Goal: Task Accomplishment & Management: Manage account settings

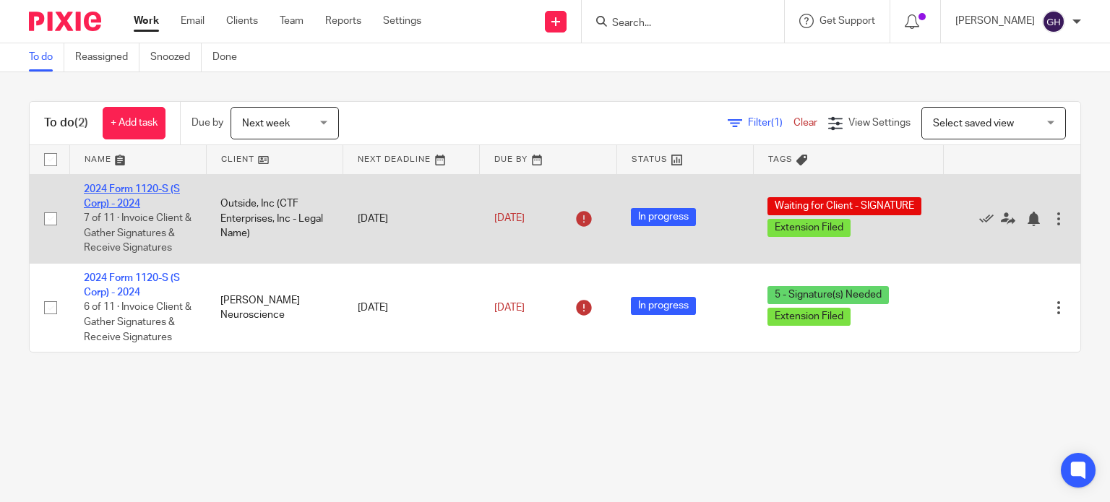
click at [143, 190] on link "2024 Form 1120-S (S Corp) - 2024" at bounding box center [132, 196] width 96 height 25
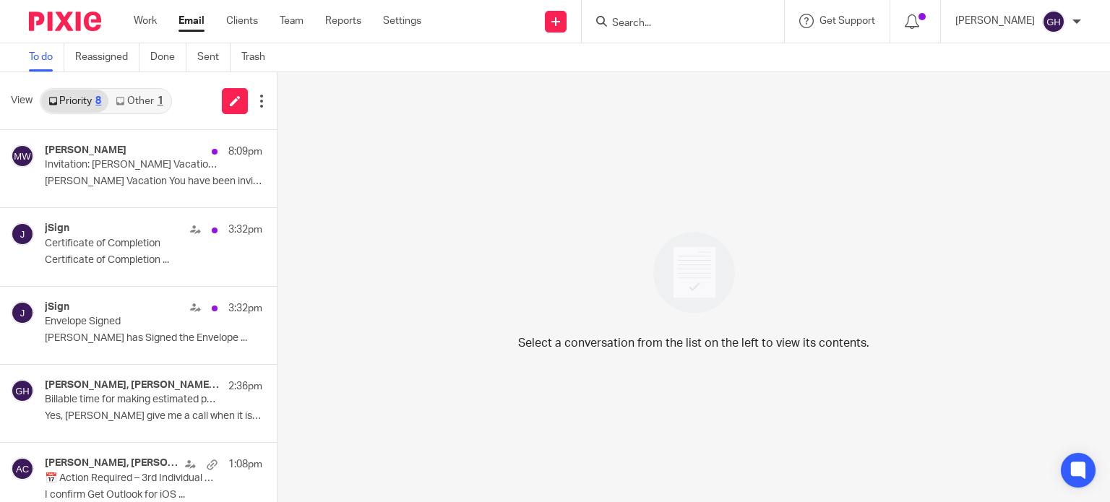
click at [158, 100] on div "1" at bounding box center [160, 101] width 6 height 10
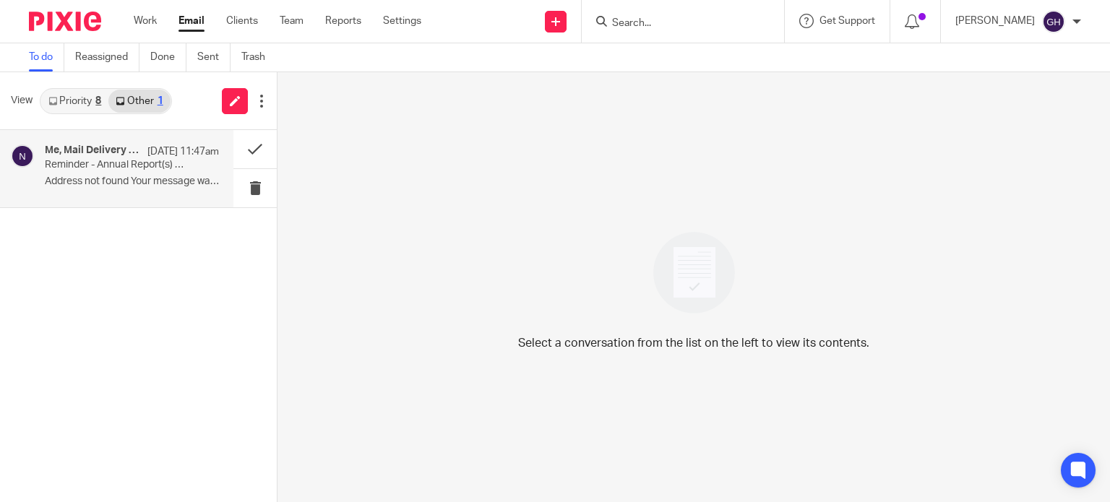
click at [156, 168] on p "Reminder - Annual Report(s) due on or before October 1, 2025" at bounding box center [114, 165] width 139 height 12
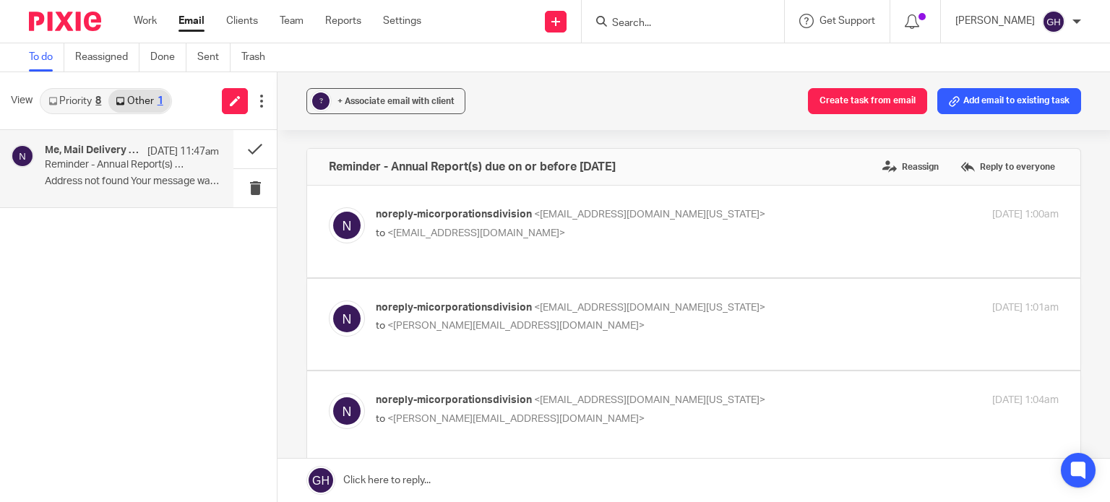
click at [66, 100] on link "Priority 8" at bounding box center [74, 101] width 67 height 23
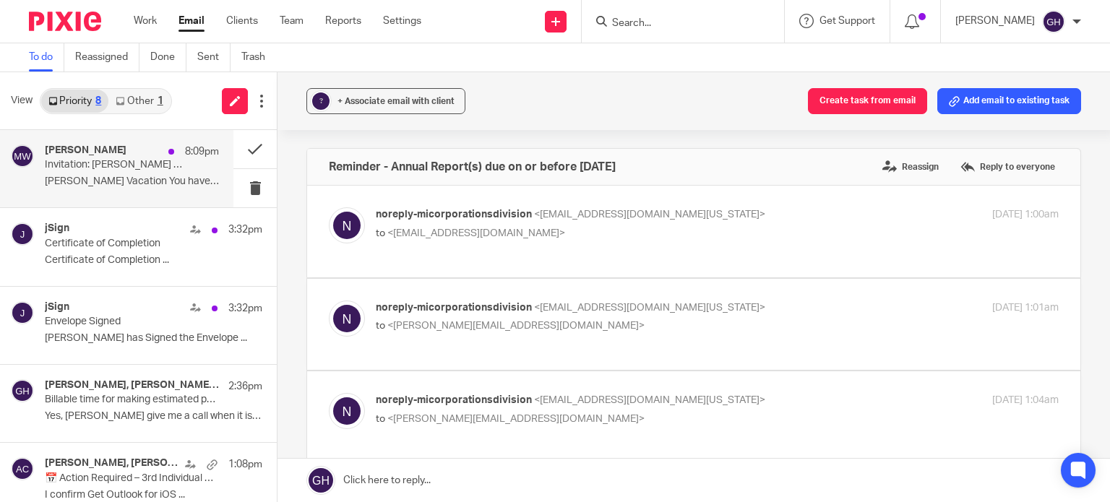
click at [107, 192] on div "Melissa Wander 8:09pm Invitation: Melissa Vacation @ Fri Jan 16 - Sun Jan 25, 2…" at bounding box center [132, 168] width 174 height 48
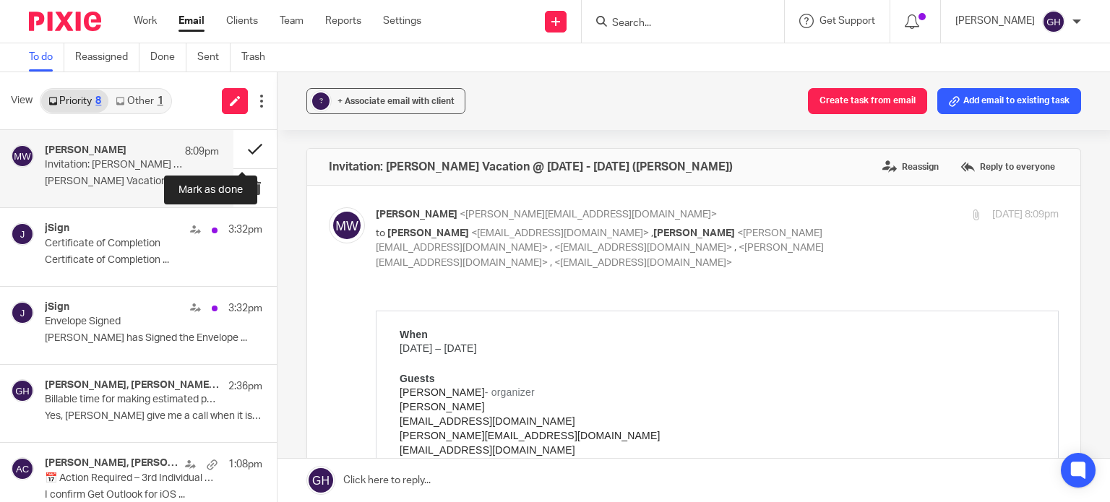
click at [237, 152] on button at bounding box center [254, 149] width 43 height 38
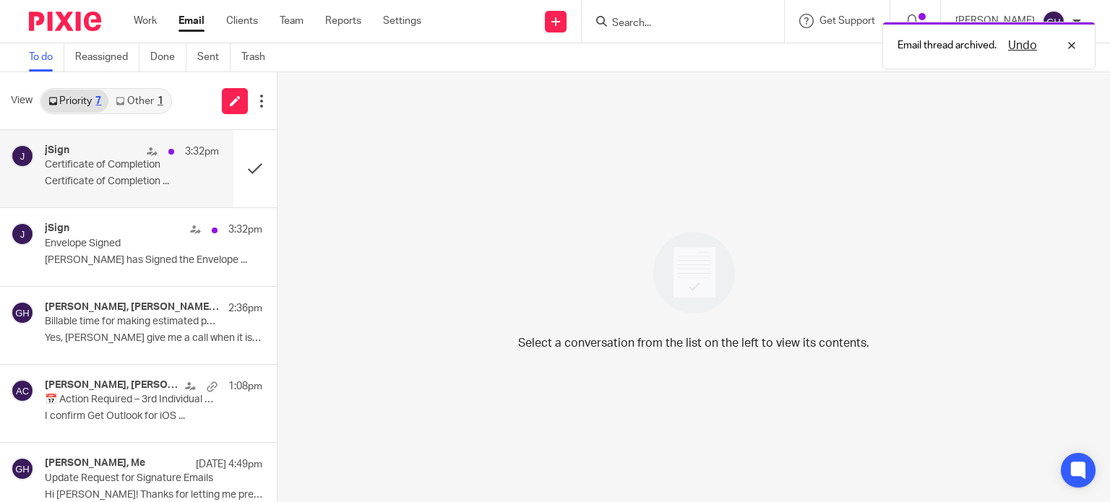
click at [137, 173] on div "jSign 3:32pm Certificate of Completion Certificate of Completion ..." at bounding box center [132, 168] width 174 height 48
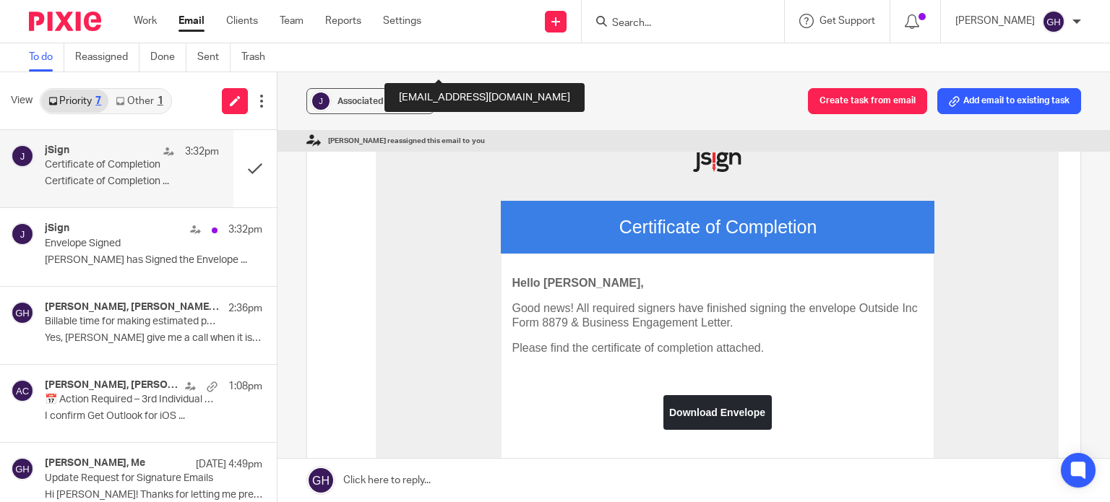
scroll to position [329, 0]
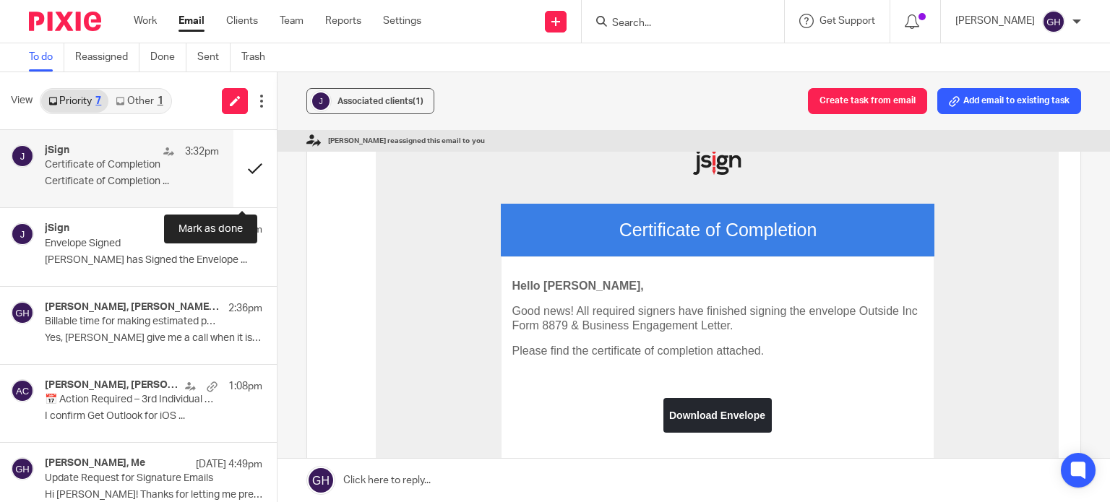
click at [239, 167] on button at bounding box center [254, 168] width 43 height 77
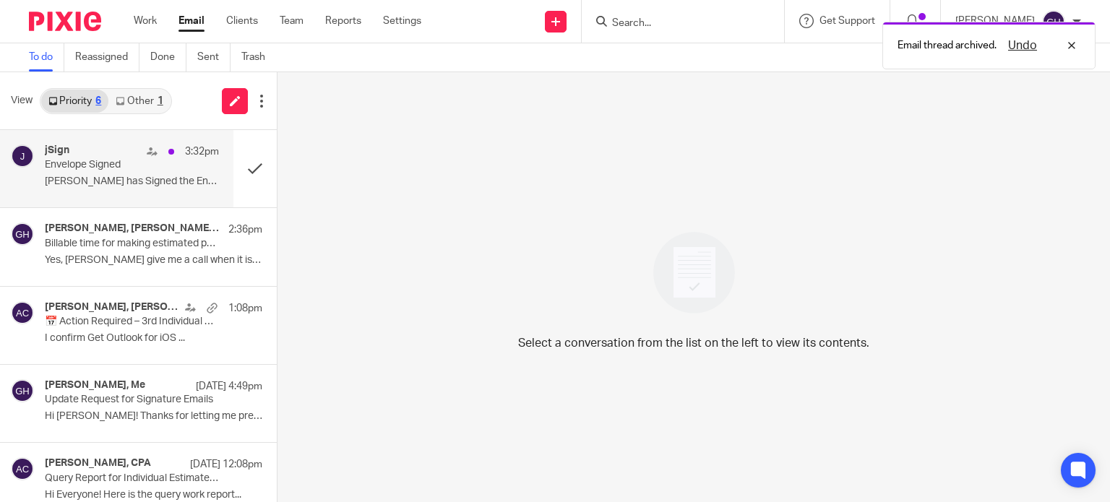
click at [144, 173] on div "jSign 3:32pm Envelope Signed Corey Finkler has Signed the Envelope ..." at bounding box center [132, 168] width 174 height 48
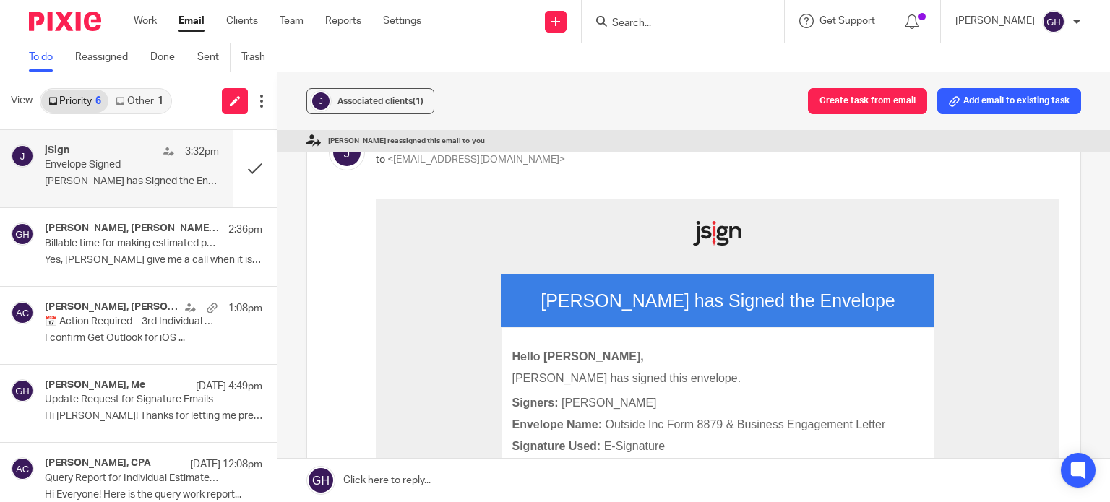
scroll to position [324, 0]
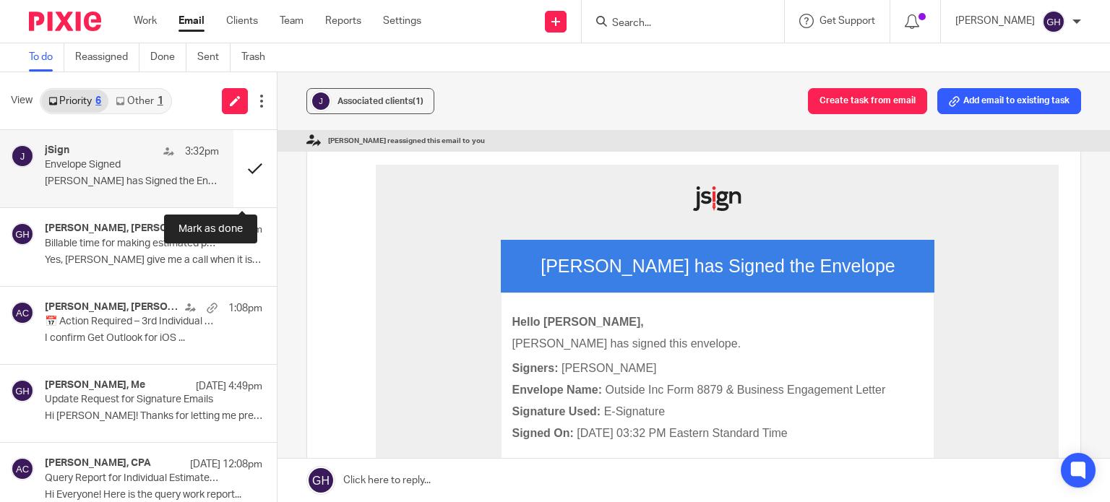
click at [242, 165] on button at bounding box center [254, 168] width 43 height 77
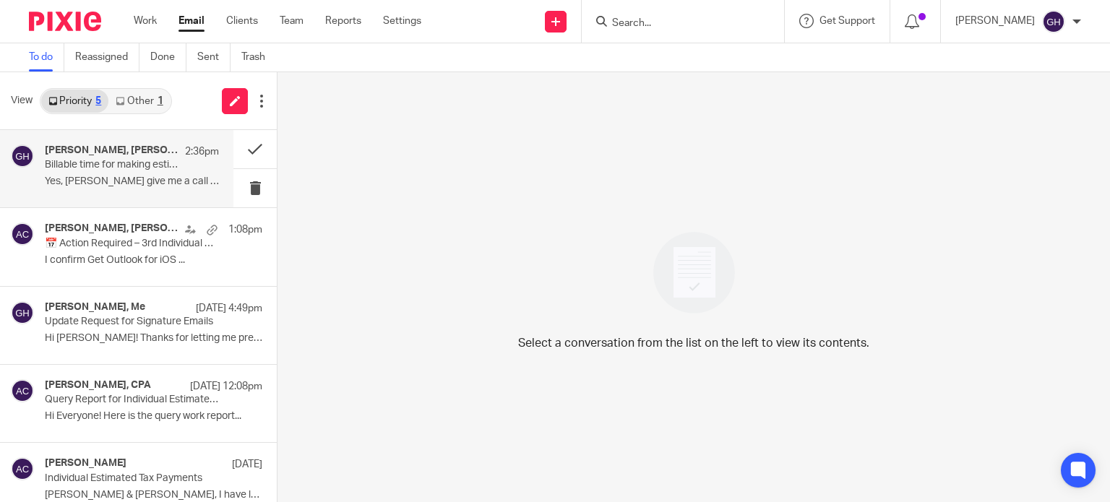
click at [72, 167] on p "Billable time for making estimated payments" at bounding box center [114, 165] width 139 height 12
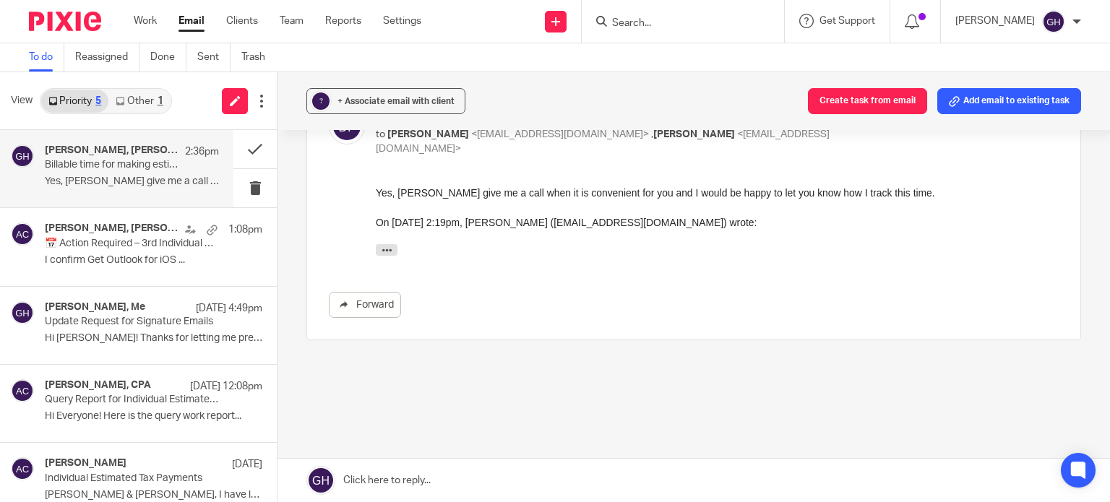
scroll to position [0, 0]
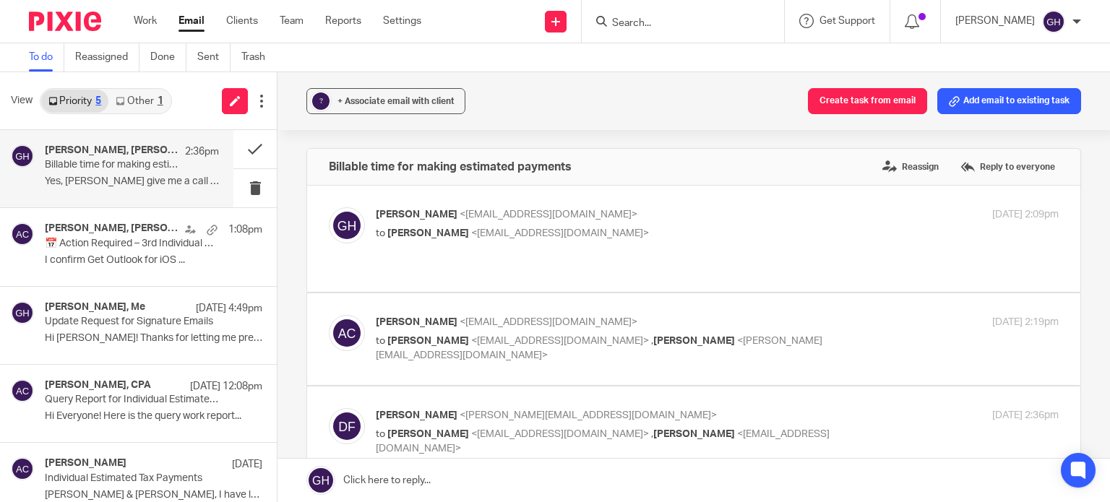
click at [72, 167] on p "Billable time for making estimated payments" at bounding box center [114, 165] width 139 height 12
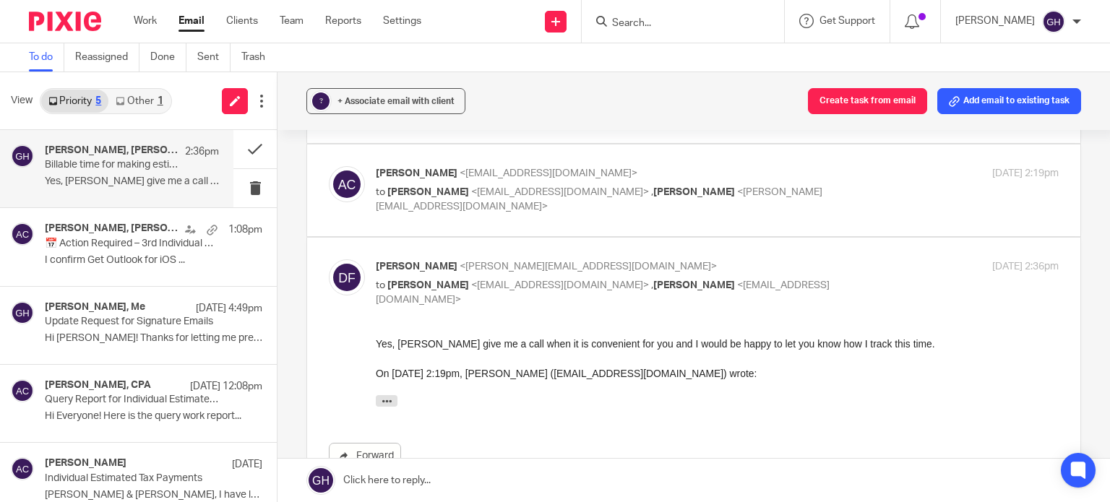
scroll to position [146, 0]
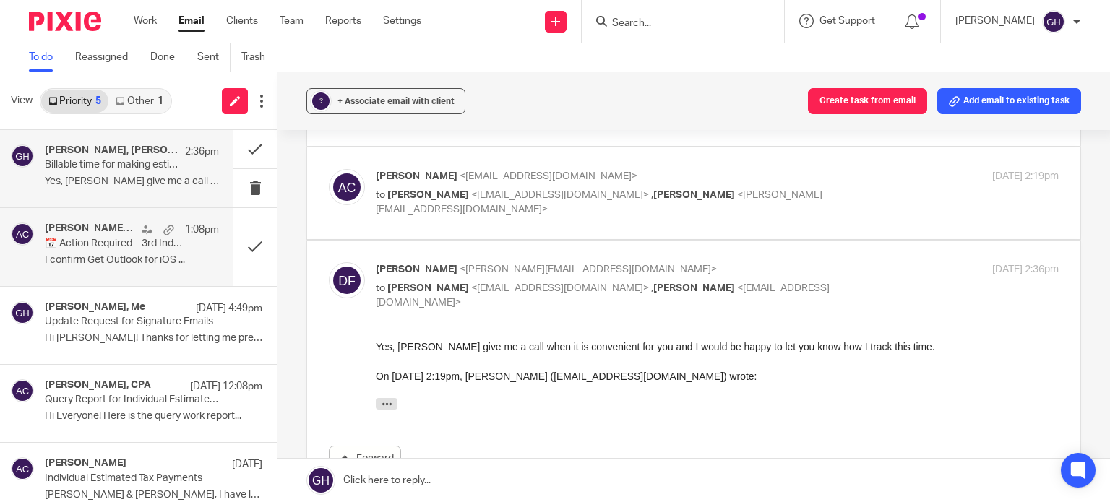
click at [173, 242] on p "📅 Action Required – 3rd Individual Estimated Tax Payments DUE" at bounding box center [114, 244] width 139 height 12
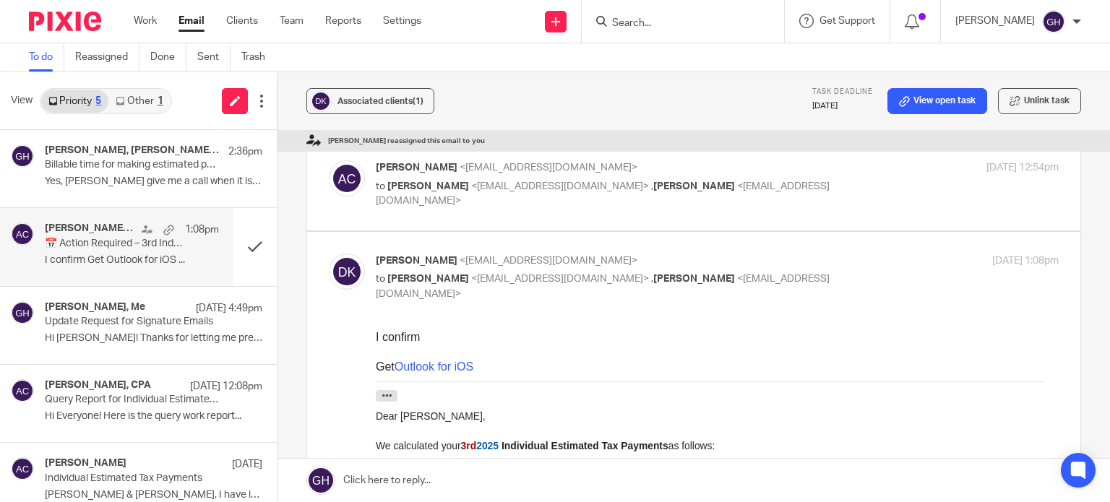
scroll to position [0, 0]
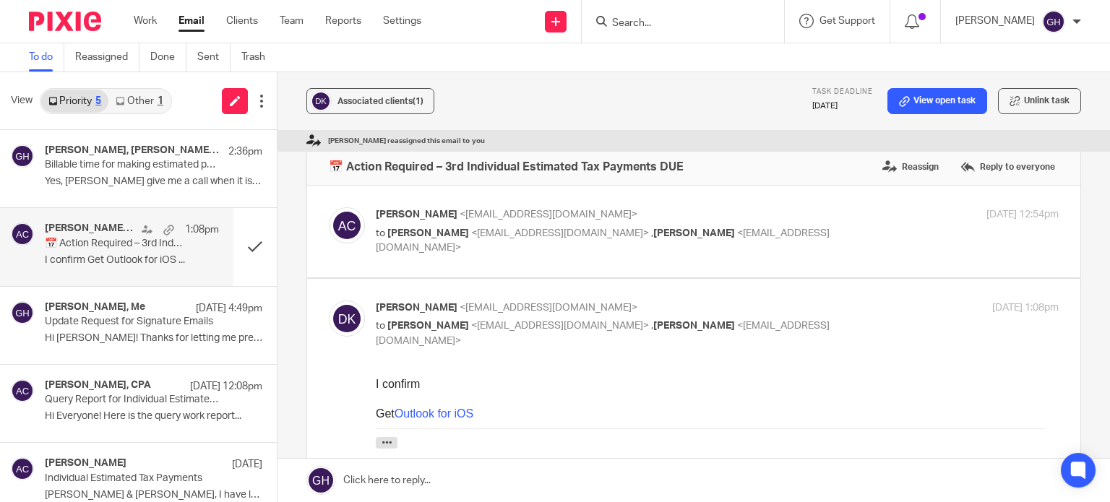
click at [386, 269] on label at bounding box center [693, 232] width 773 height 92
click at [329, 207] on input "checkbox" at bounding box center [328, 207] width 1 height 1
checkbox input "true"
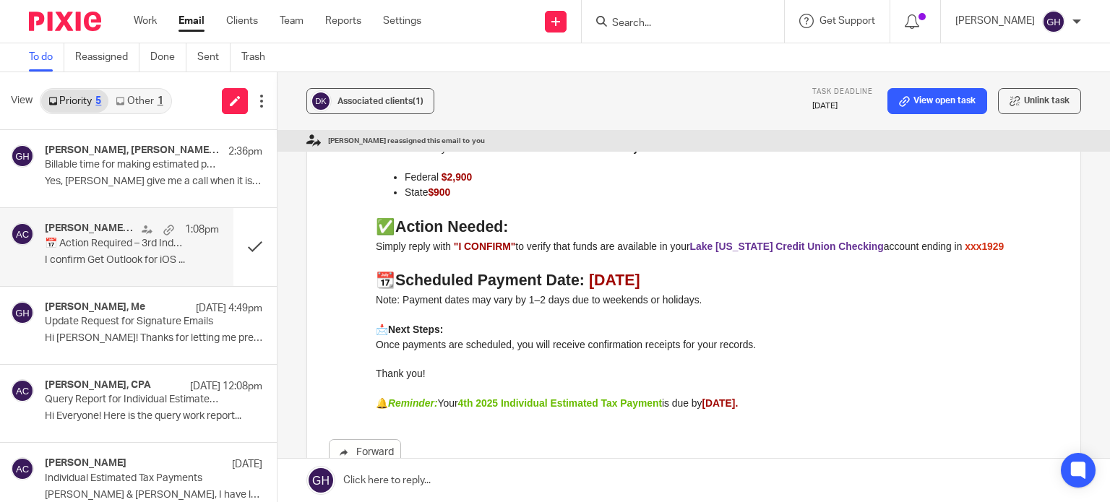
scroll to position [173, 0]
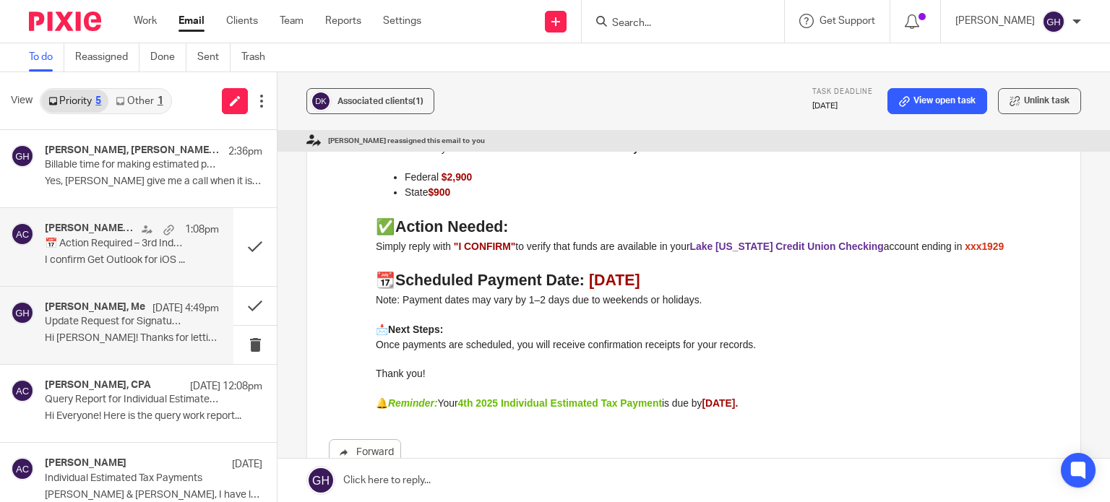
click at [134, 323] on p "Update Request for Signature Emails" at bounding box center [114, 322] width 139 height 12
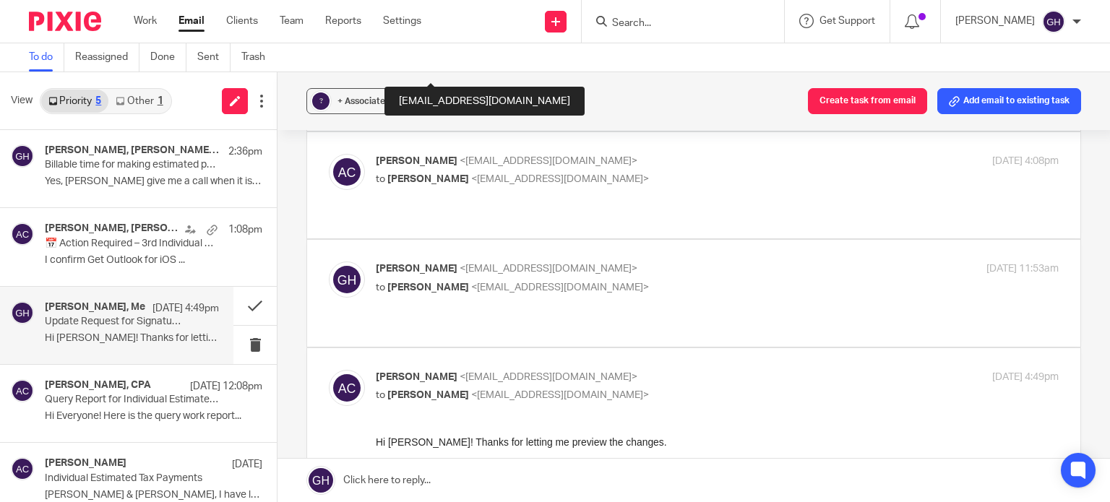
scroll to position [702, 0]
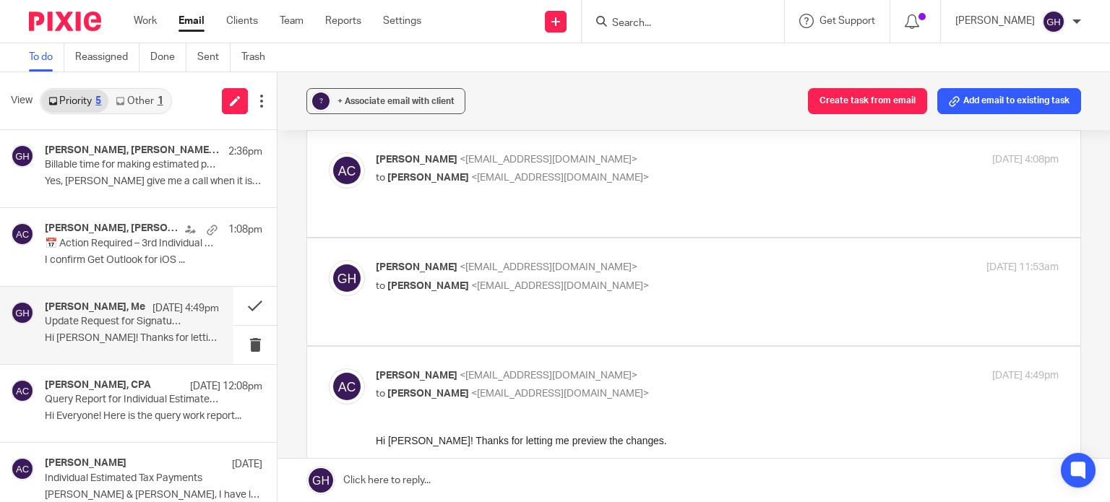
click at [597, 260] on p "Gabby Hallatschek <gabby@amylcpa.com>" at bounding box center [603, 267] width 455 height 15
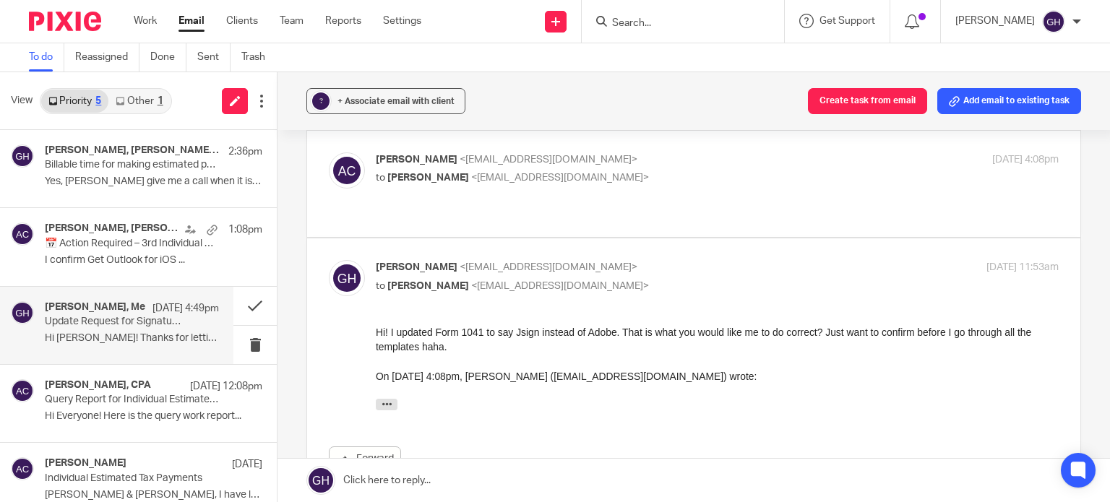
scroll to position [0, 0]
click at [597, 260] on p "Gabby Hallatschek <gabby@amylcpa.com>" at bounding box center [603, 267] width 455 height 15
checkbox input "false"
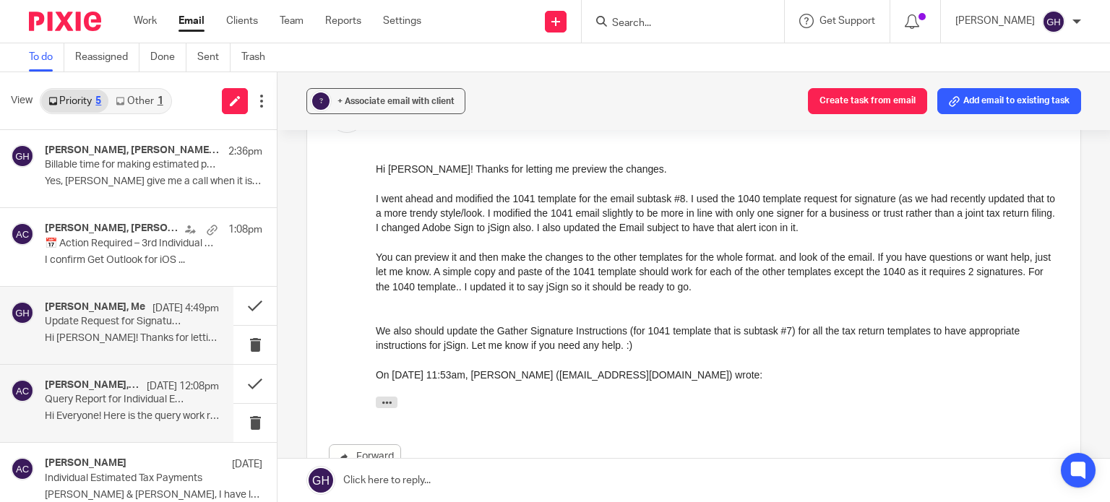
scroll to position [18, 0]
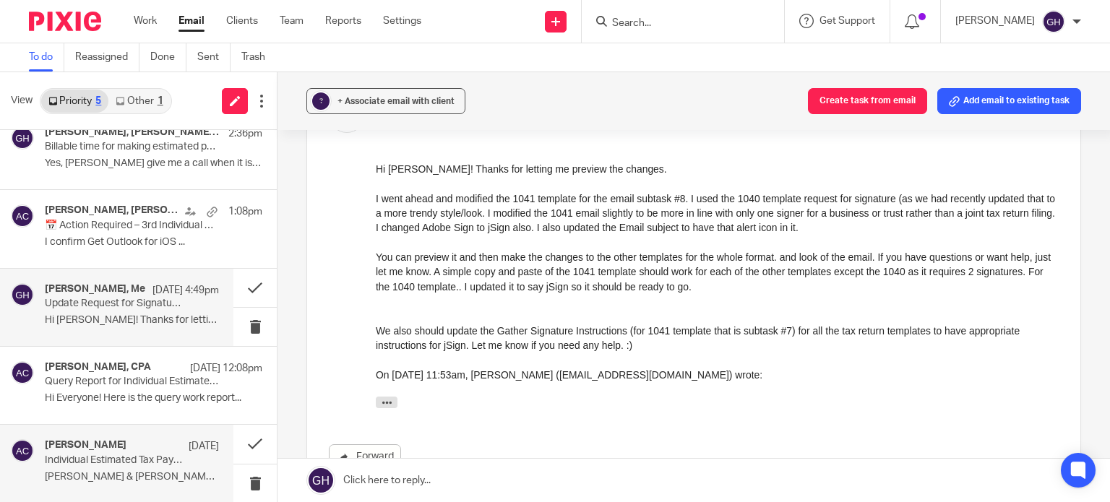
click at [124, 454] on p "Individual Estimated Tax Payments" at bounding box center [114, 460] width 139 height 12
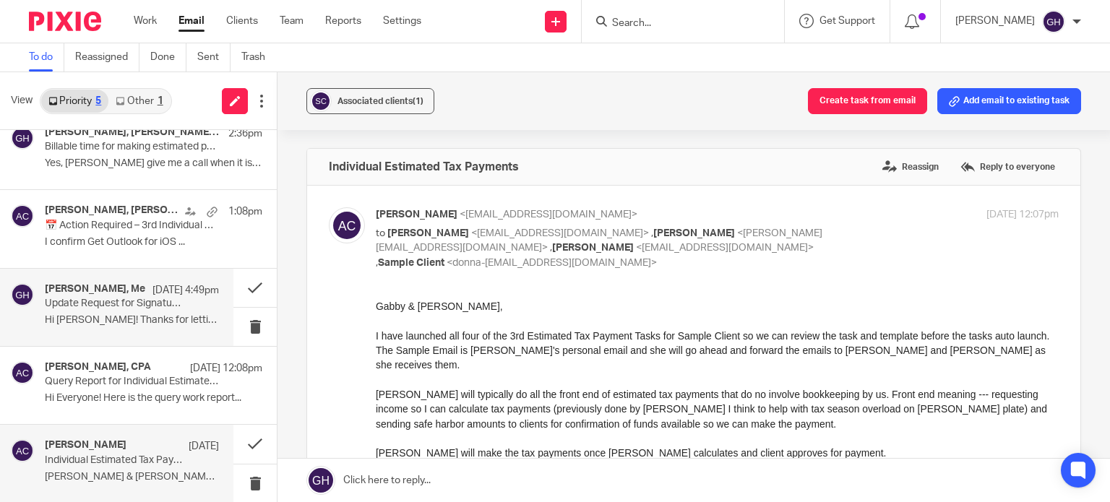
scroll to position [0, 0]
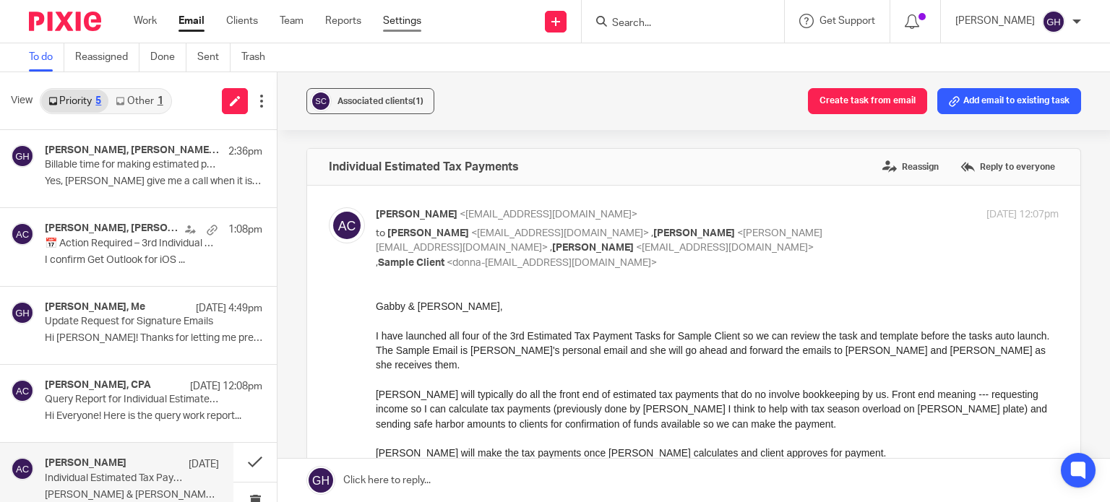
click at [405, 15] on link "Settings" at bounding box center [402, 21] width 38 height 14
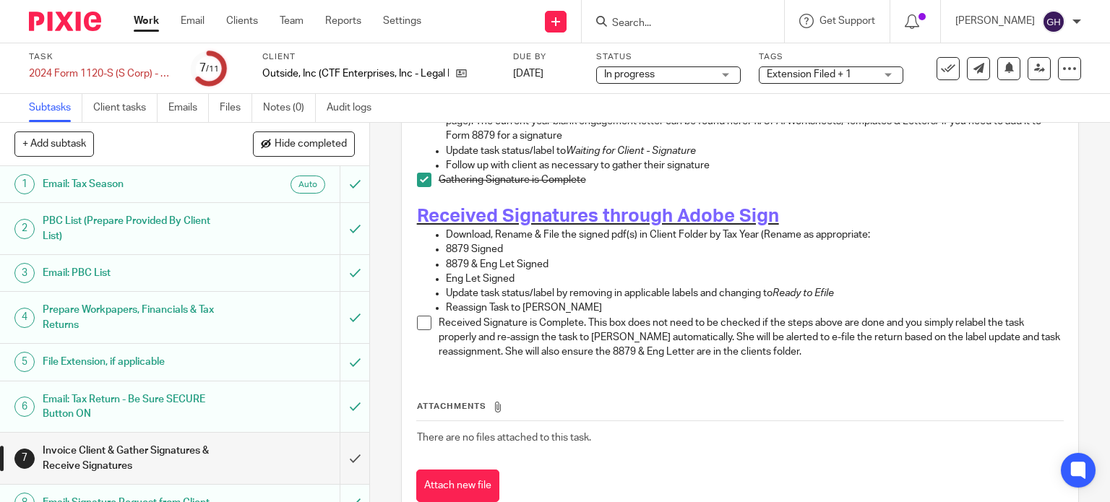
scroll to position [360, 0]
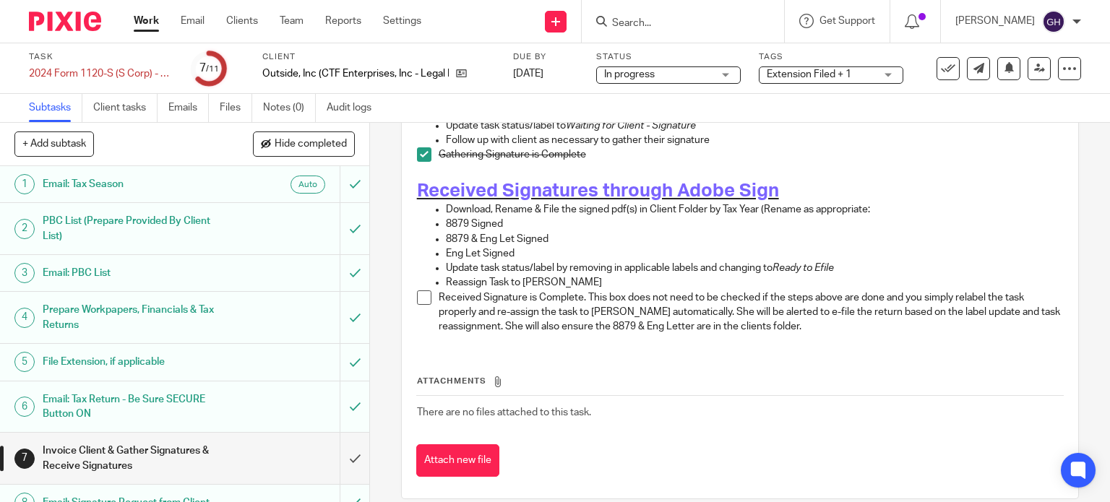
click at [417, 290] on span at bounding box center [424, 297] width 14 height 14
click at [420, 290] on span at bounding box center [424, 297] width 14 height 14
click at [421, 290] on span at bounding box center [424, 297] width 14 height 14
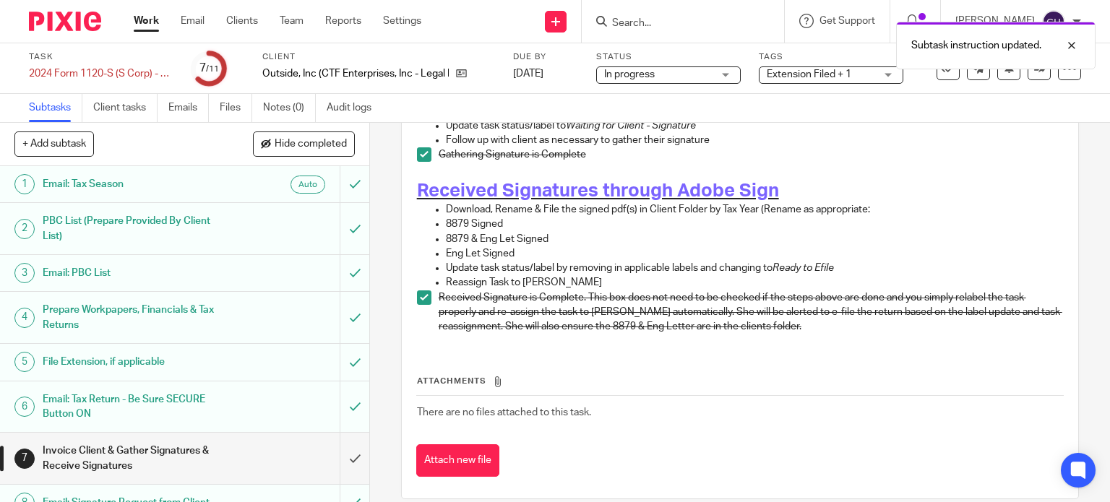
click at [817, 72] on span "Extension Filed + 1" at bounding box center [808, 74] width 85 height 10
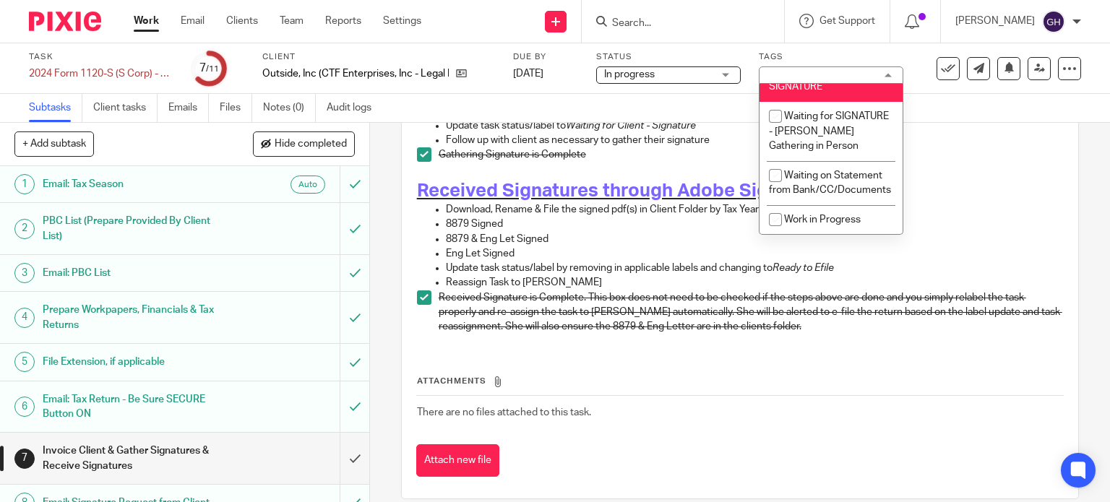
scroll to position [1378, 0]
click at [769, 86] on input "checkbox" at bounding box center [774, 72] width 27 height 27
checkbox input "false"
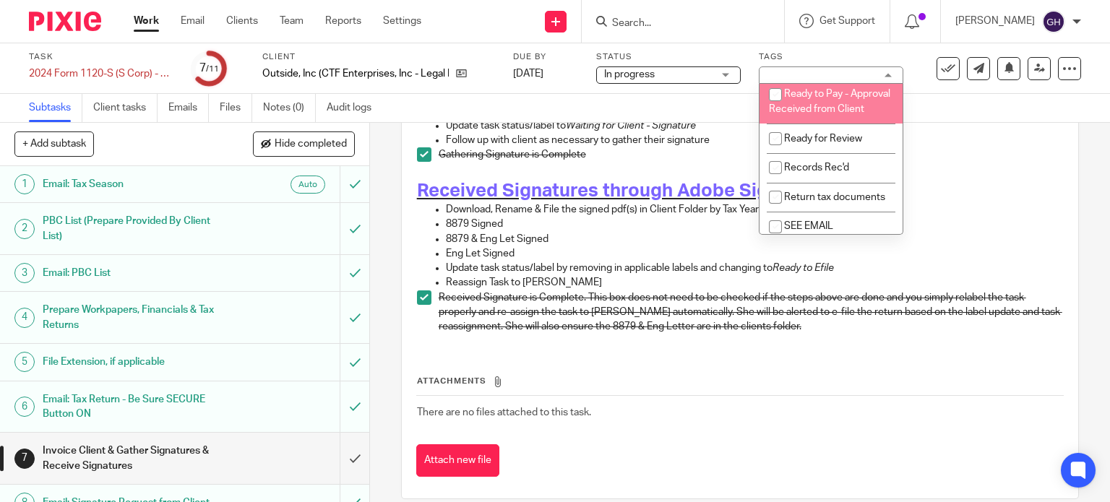
scroll to position [852, 0]
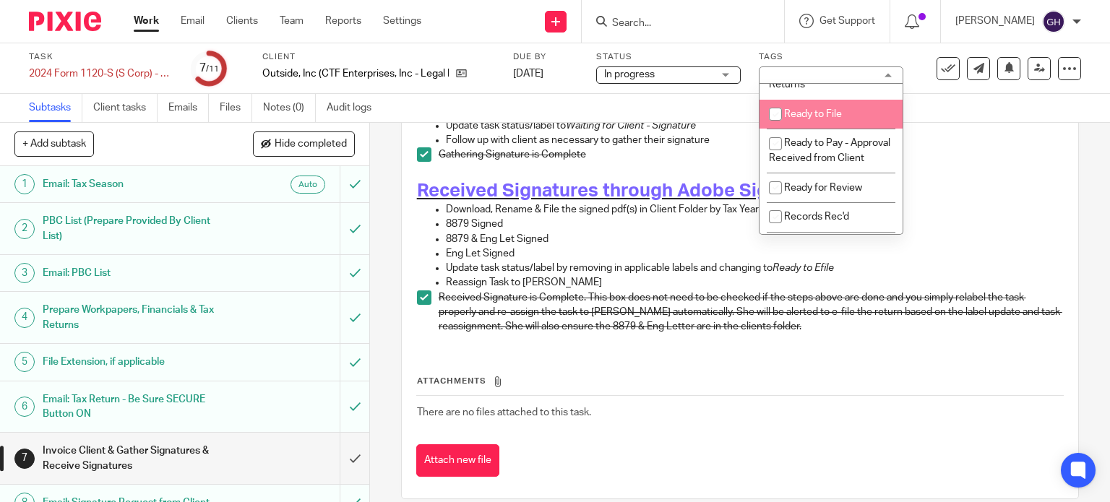
click at [796, 129] on li "Ready to File" at bounding box center [830, 115] width 143 height 30
checkbox input "true"
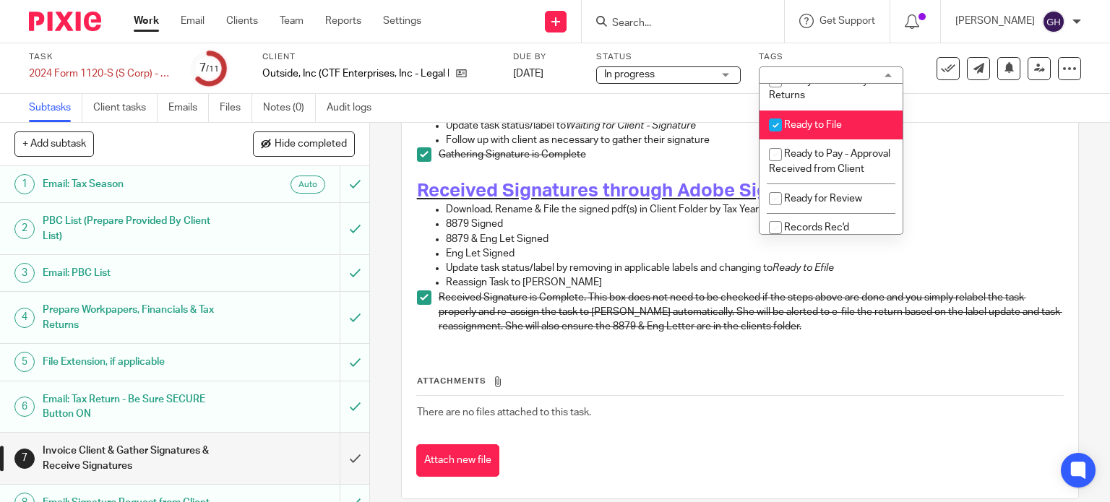
scroll to position [853, 0]
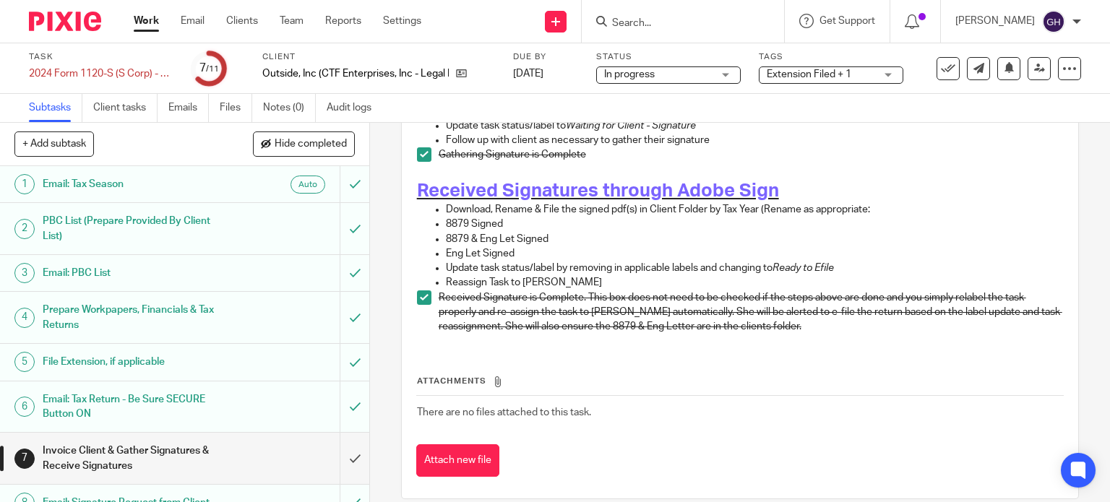
click at [992, 217] on p "8879 Signed" at bounding box center [755, 224] width 618 height 14
click at [834, 77] on span "Extension Filed + 1" at bounding box center [808, 74] width 85 height 10
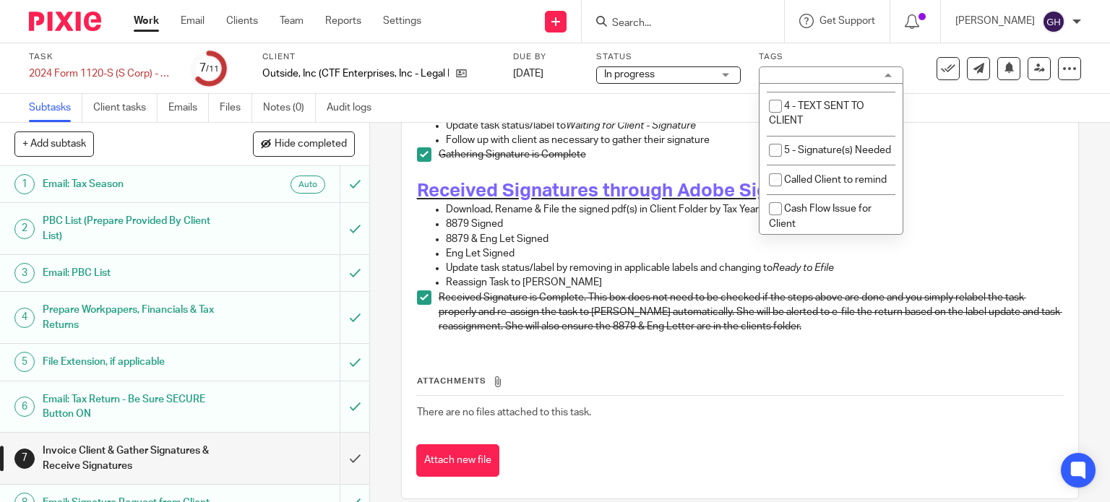
scroll to position [0, 0]
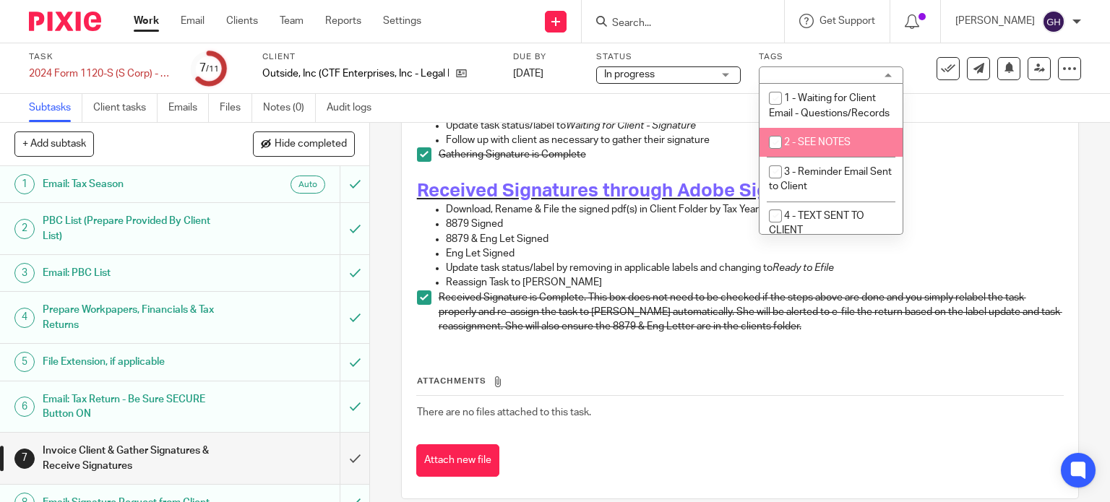
click at [964, 202] on p "Download, Rename & File the signed pdf(s) in Client Folder by Tax Year (Rename …" at bounding box center [755, 209] width 618 height 14
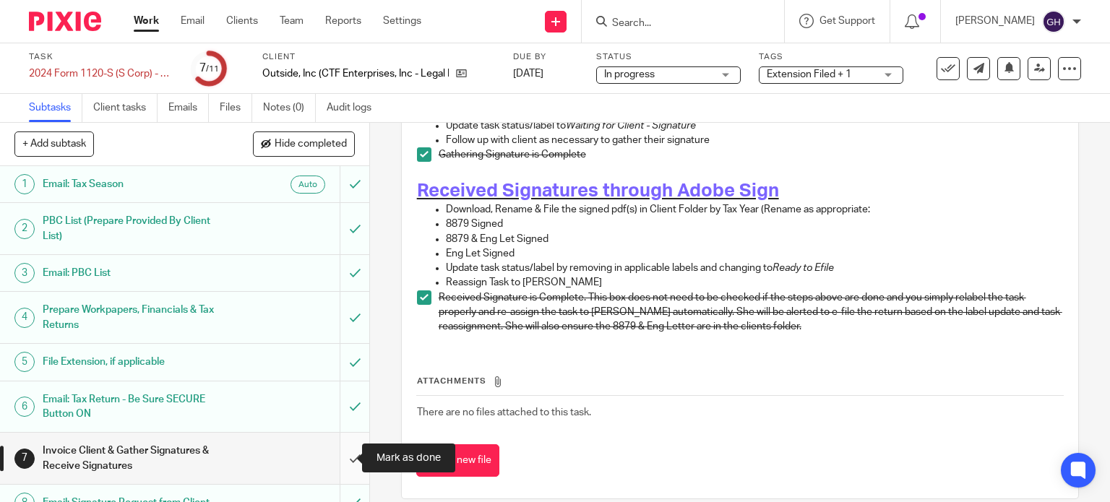
click at [342, 459] on input "submit" at bounding box center [184, 458] width 369 height 51
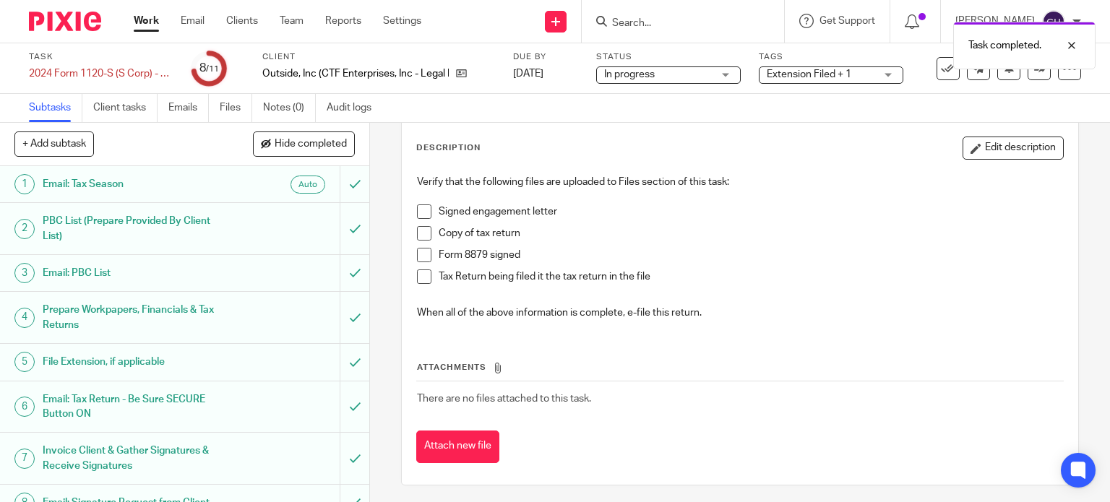
scroll to position [72, 0]
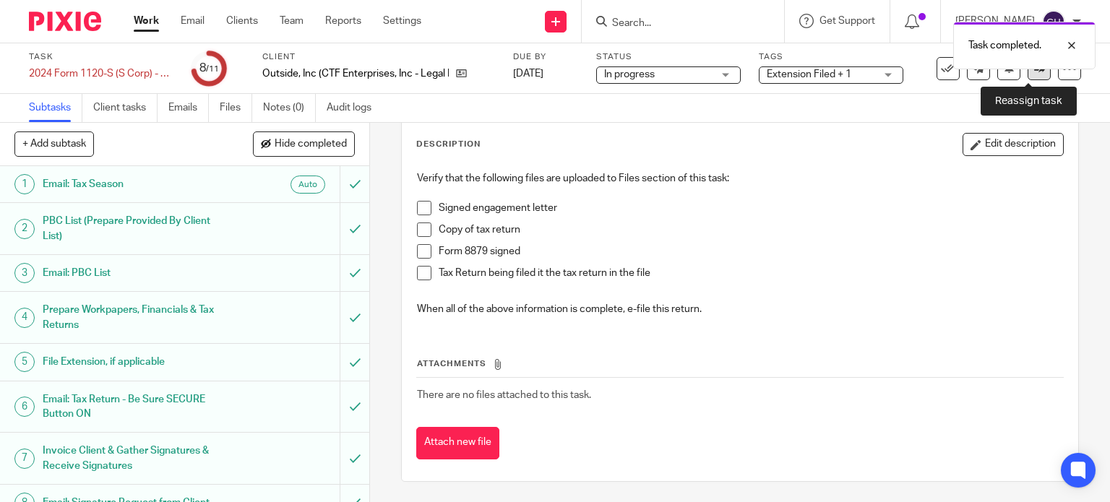
click at [1034, 72] on link at bounding box center [1038, 68] width 23 height 23
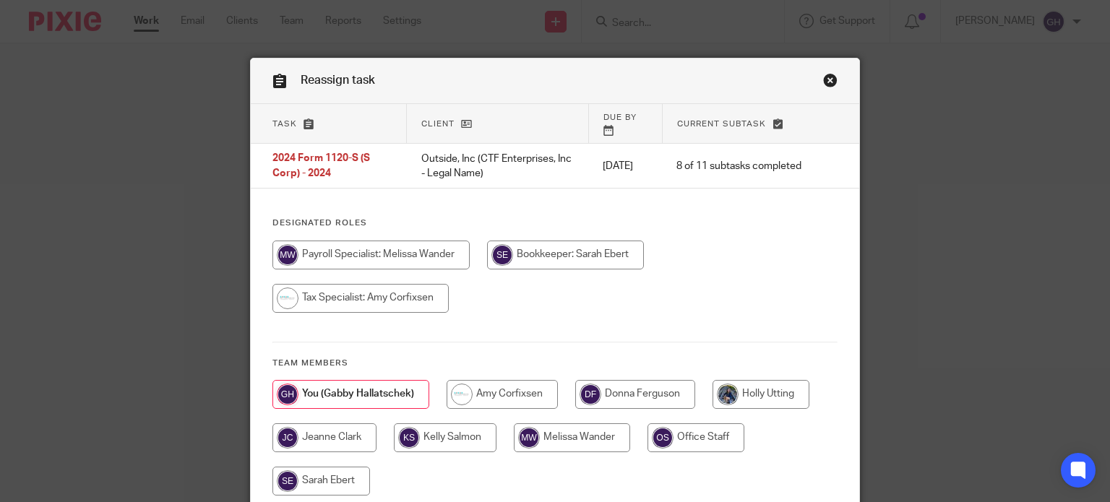
click at [482, 386] on input "radio" at bounding box center [501, 394] width 111 height 29
radio input "true"
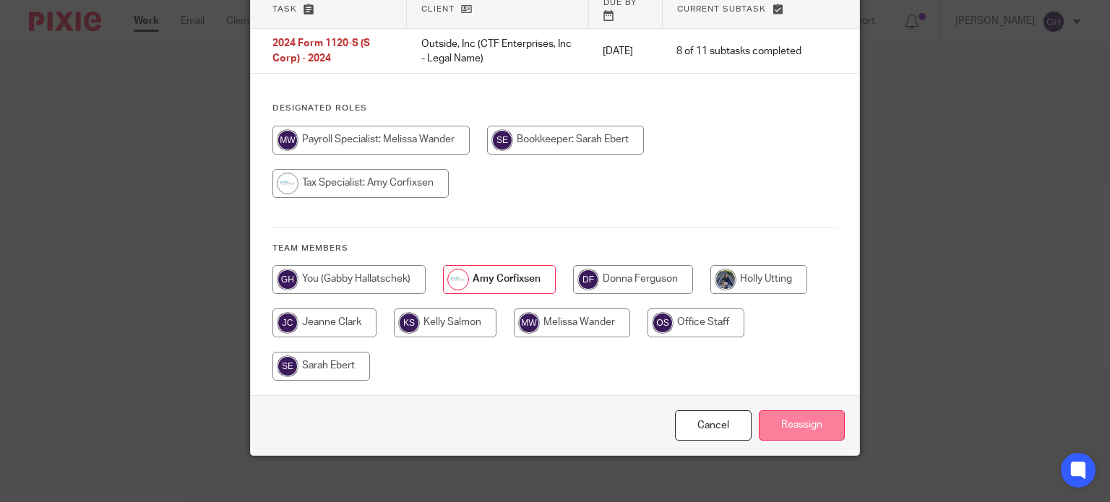
click at [805, 415] on input "Reassign" at bounding box center [802, 425] width 86 height 31
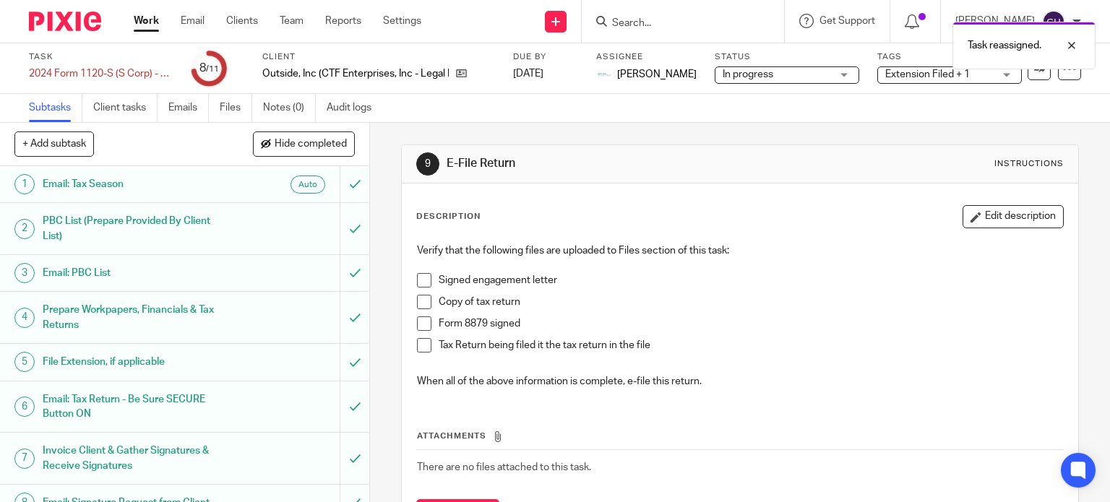
click at [142, 24] on link "Work" at bounding box center [146, 21] width 25 height 14
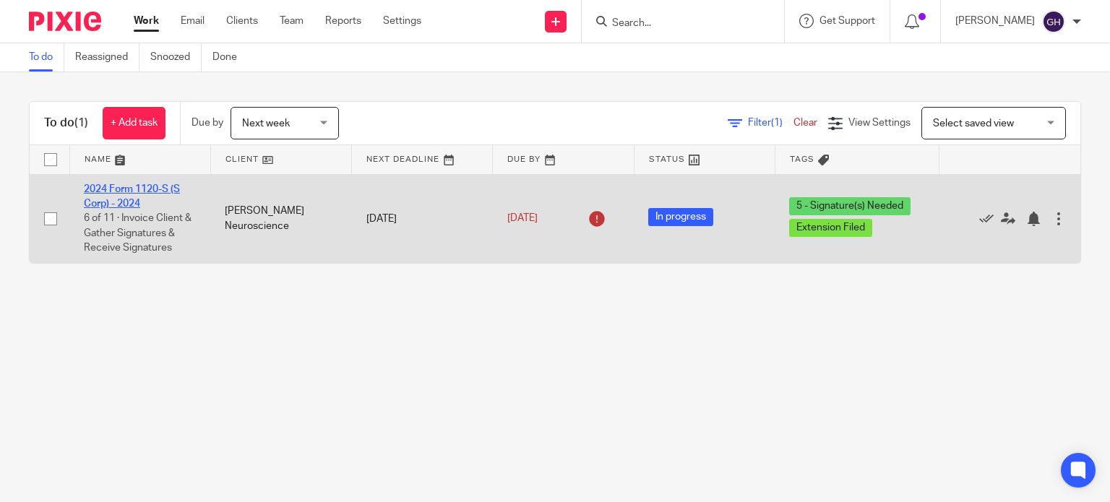
click at [124, 204] on link "2024 Form 1120-S (S Corp) - 2024" at bounding box center [132, 196] width 96 height 25
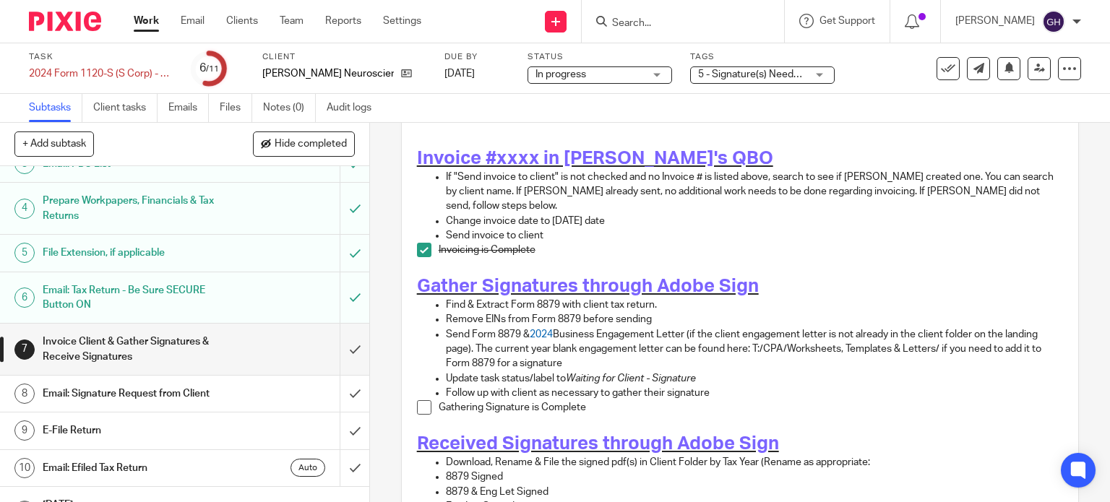
scroll to position [107, 0]
click at [401, 71] on icon at bounding box center [406, 73] width 11 height 11
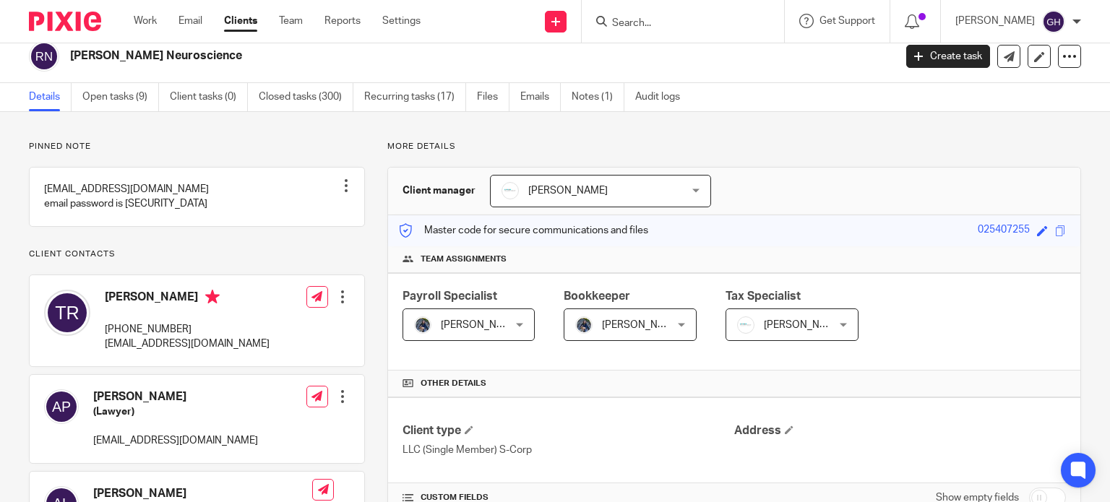
scroll to position [12, 0]
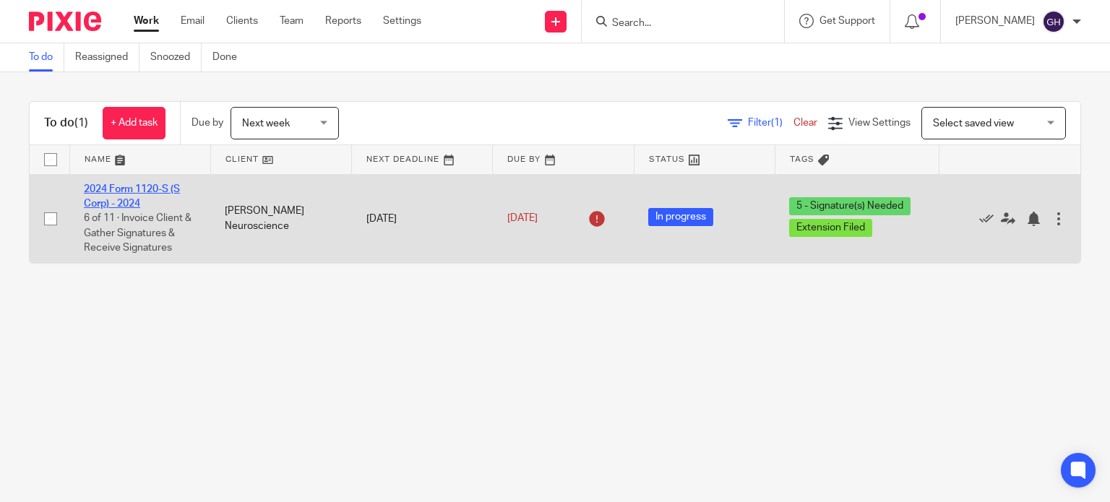
click at [127, 186] on link "2024 Form 1120-S (S Corp) - 2024" at bounding box center [132, 196] width 96 height 25
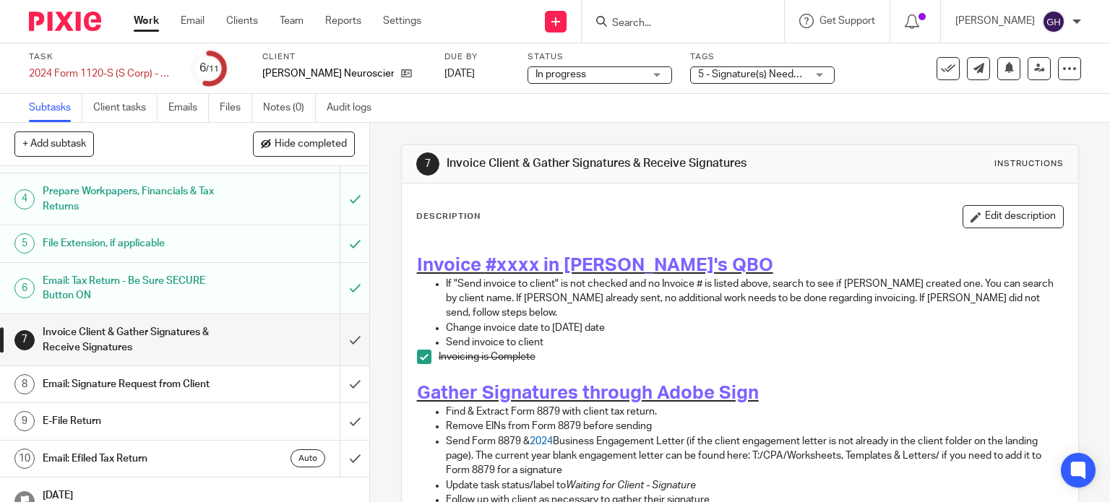
scroll to position [140, 0]
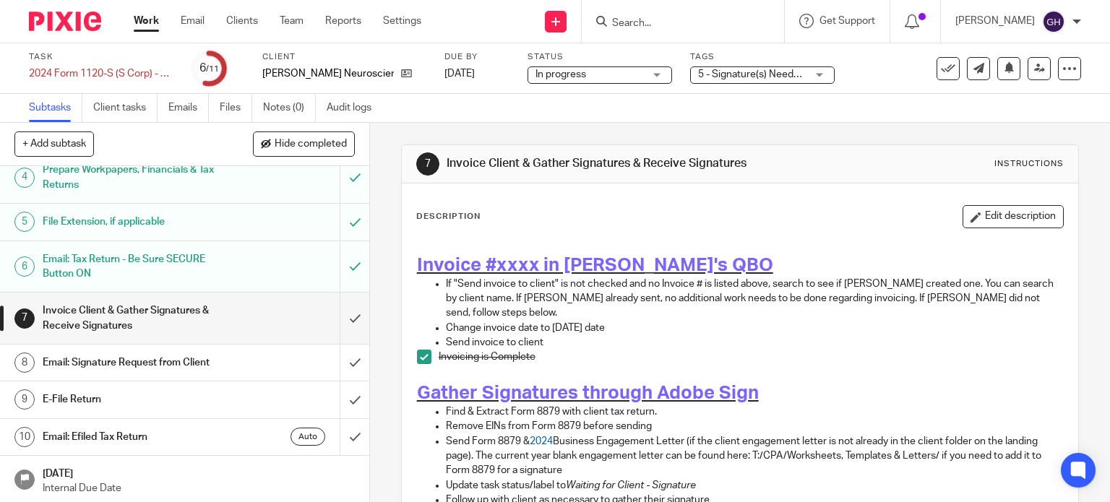
click at [156, 317] on h1 "Invoice Client & Gather Signatures & Receive Signatures" at bounding box center [137, 318] width 189 height 37
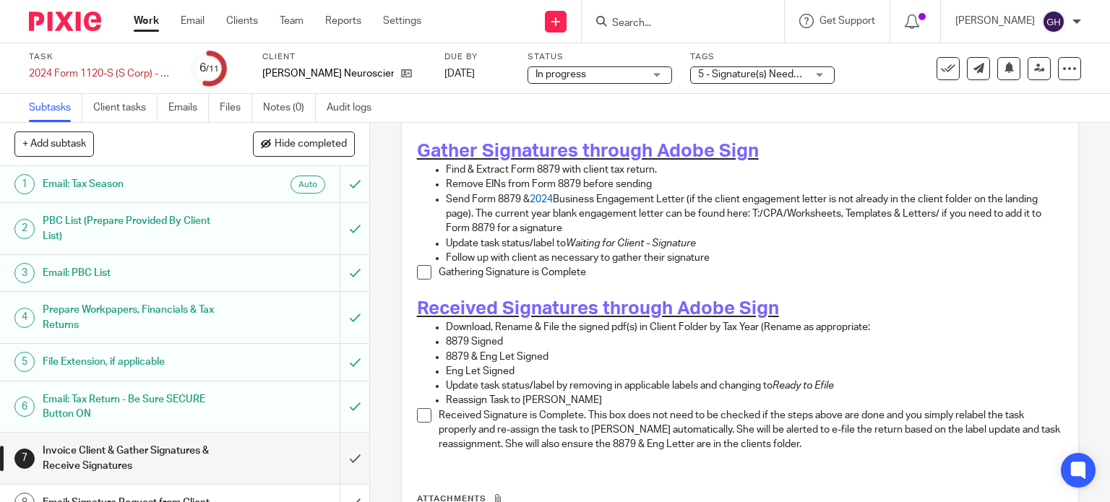
scroll to position [241, 0]
click at [420, 266] on span at bounding box center [424, 273] width 14 height 14
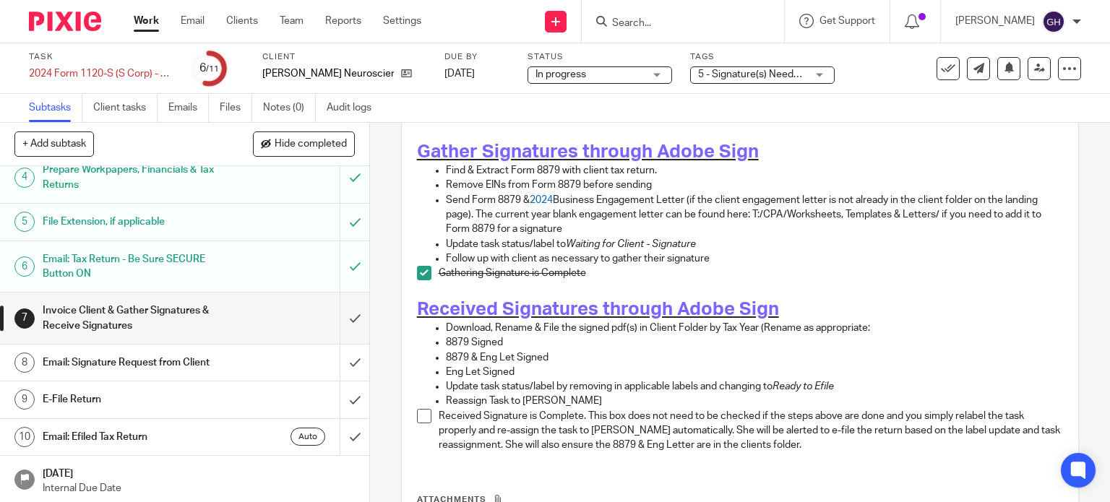
click at [157, 360] on h1 "Email: Signature Request from Client" at bounding box center [137, 363] width 189 height 22
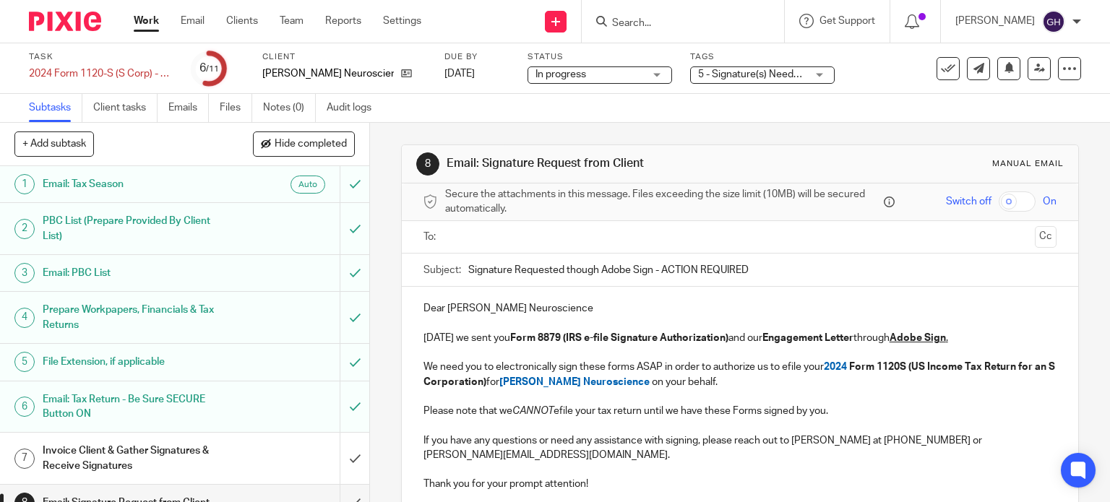
click at [481, 244] on input "text" at bounding box center [739, 237] width 579 height 17
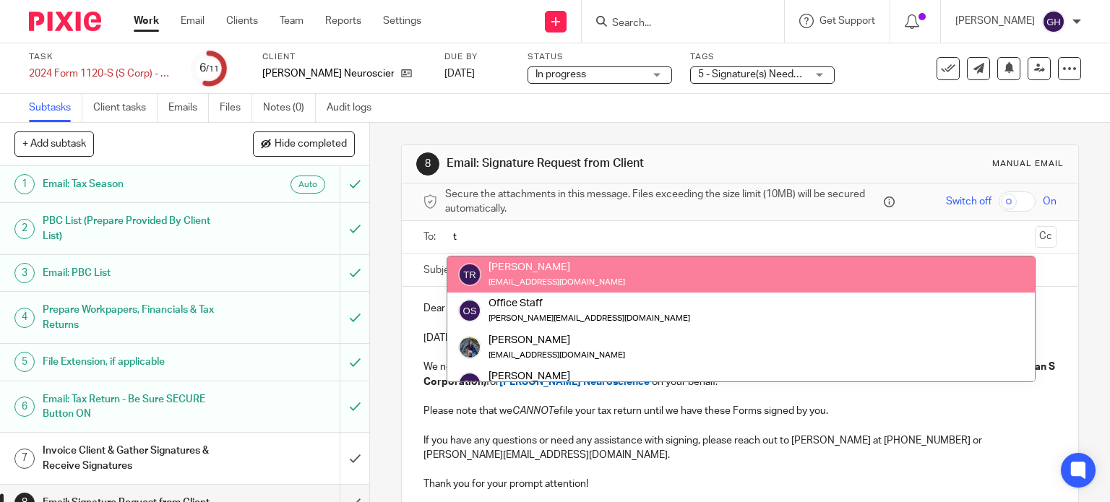
type input "t"
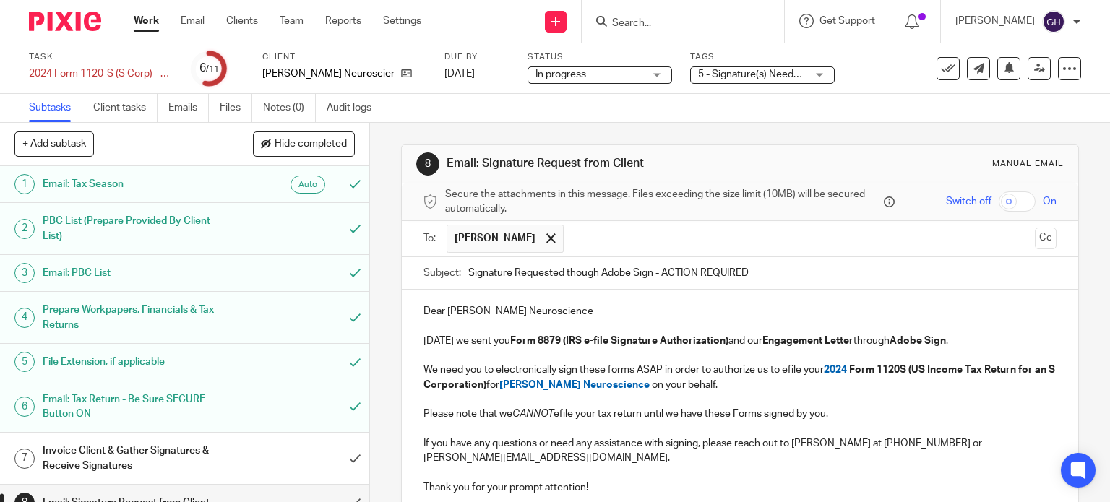
click at [616, 268] on input "Signature Requested though Adobe Sign - ACTION REQUIRED" at bounding box center [762, 273] width 589 height 33
type input "Signature Requested though JSign - ACTION REQUIRED"
click at [904, 339] on u "Adobe Sign" at bounding box center [917, 341] width 56 height 10
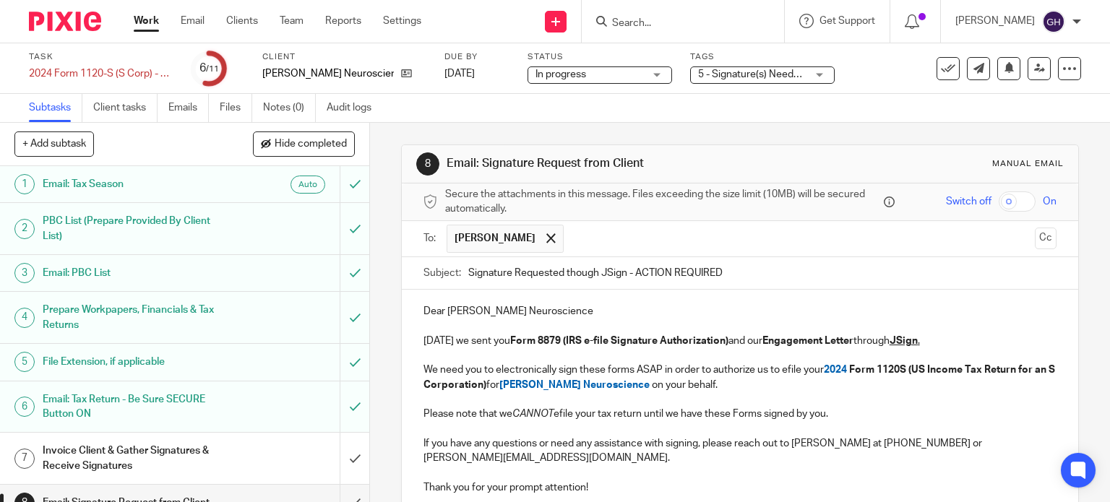
click at [806, 444] on p "If you have any questions or need any assistance with signing, please reach out…" at bounding box center [740, 451] width 634 height 30
click at [861, 434] on p at bounding box center [740, 429] width 634 height 14
click at [863, 441] on p "If you have any questions or need any assistance with signing, please reach out…" at bounding box center [740, 451] width 634 height 30
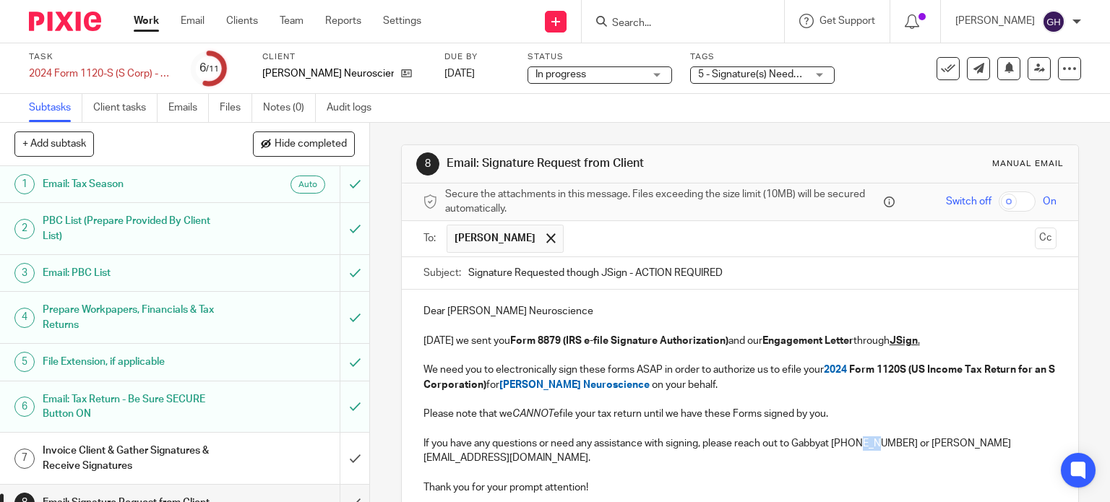
click at [863, 441] on p "If you have any questions or need any assistance with signing, please reach out…" at bounding box center [740, 451] width 634 height 30
click at [814, 441] on p "If you have any questions or need any assistance with signing, please reach out…" at bounding box center [740, 451] width 634 height 30
click at [820, 444] on p "If you have any questions or need any assistance with signing, please reach out…" at bounding box center [740, 451] width 634 height 30
click at [890, 441] on p "If you have any questions or need any assistance with signing, please reach out…" at bounding box center [740, 451] width 634 height 30
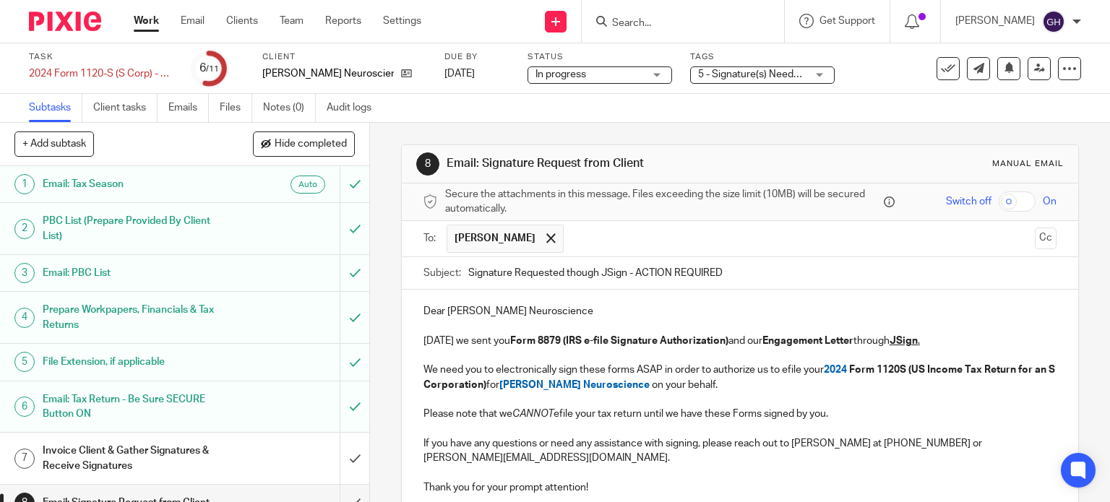
click at [930, 441] on p "If you have any questions or need any assistance with signing, please reach out…" at bounding box center [740, 451] width 634 height 30
click at [757, 480] on p "Thank you for your prompt attention!" at bounding box center [740, 487] width 634 height 14
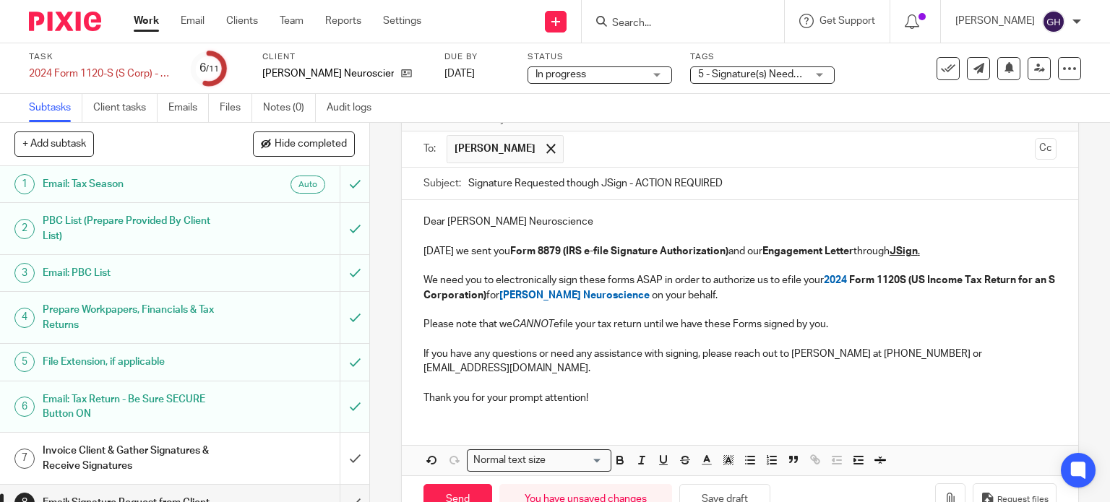
scroll to position [91, 0]
click at [443, 483] on input "Send" at bounding box center [457, 498] width 69 height 31
type input "Sent"
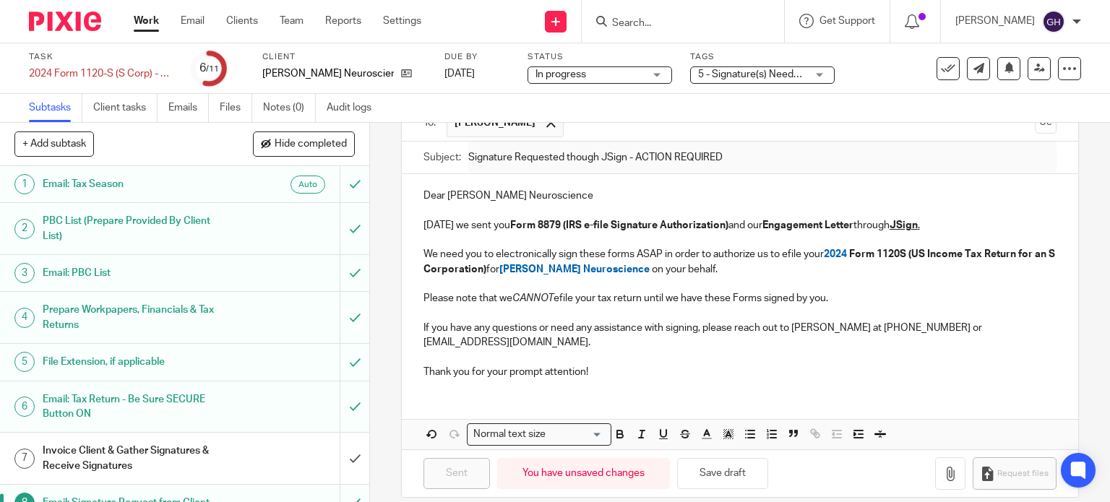
scroll to position [104, 0]
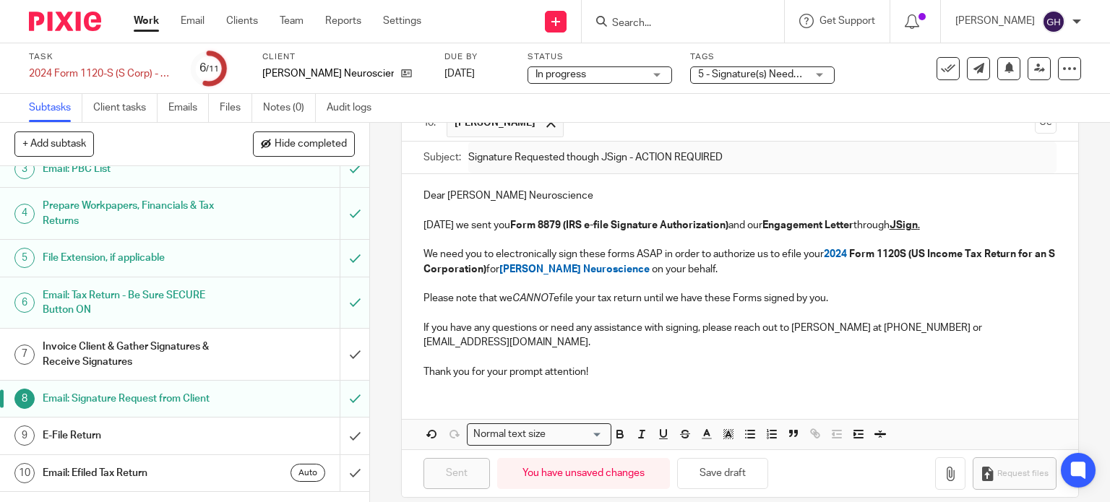
click at [168, 351] on h1 "Invoice Client & Gather Signatures & Receive Signatures" at bounding box center [137, 354] width 189 height 37
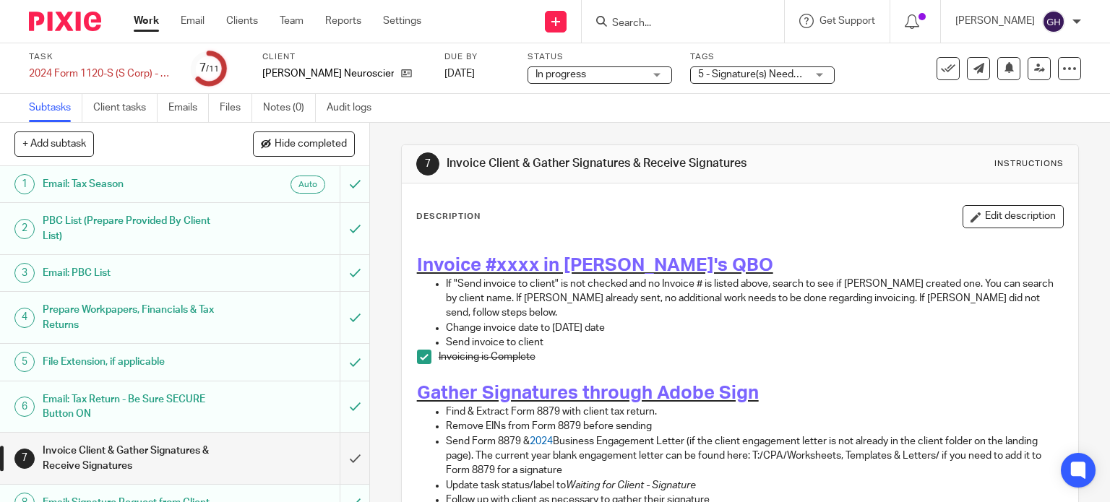
click at [731, 72] on span "5 - Signature(s) Needed + 1" at bounding box center [759, 74] width 123 height 10
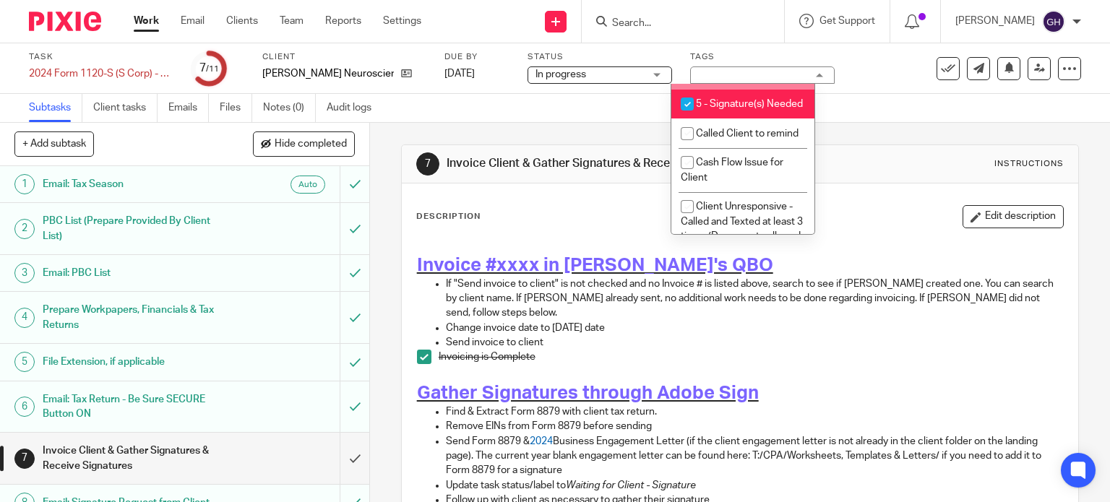
scroll to position [157, 0]
click at [715, 108] on span "5 - Signature(s) Needed" at bounding box center [749, 103] width 107 height 10
checkbox input "false"
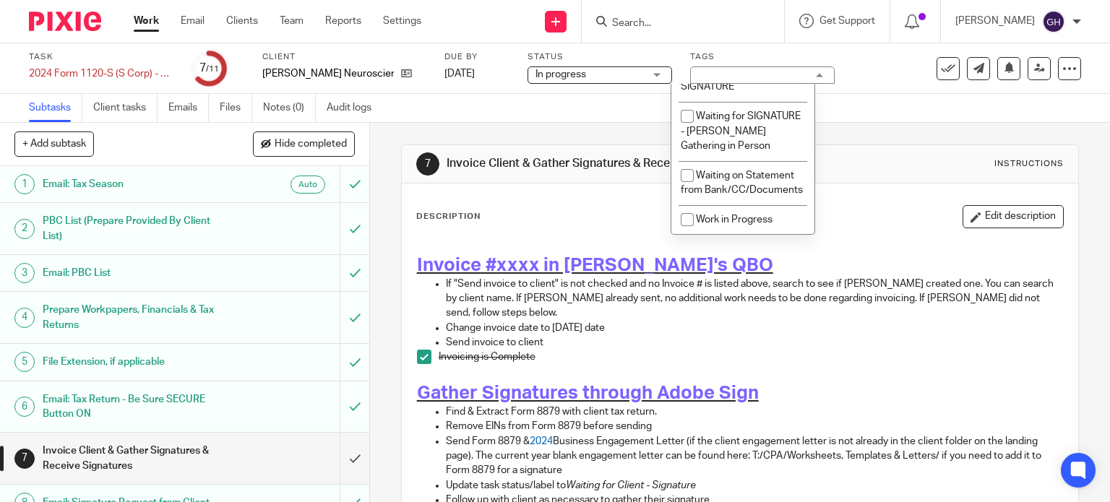
scroll to position [1356, 0]
click at [714, 92] on span "Waiting for Client - SIGNATURE" at bounding box center [730, 79] width 99 height 25
checkbox input "true"
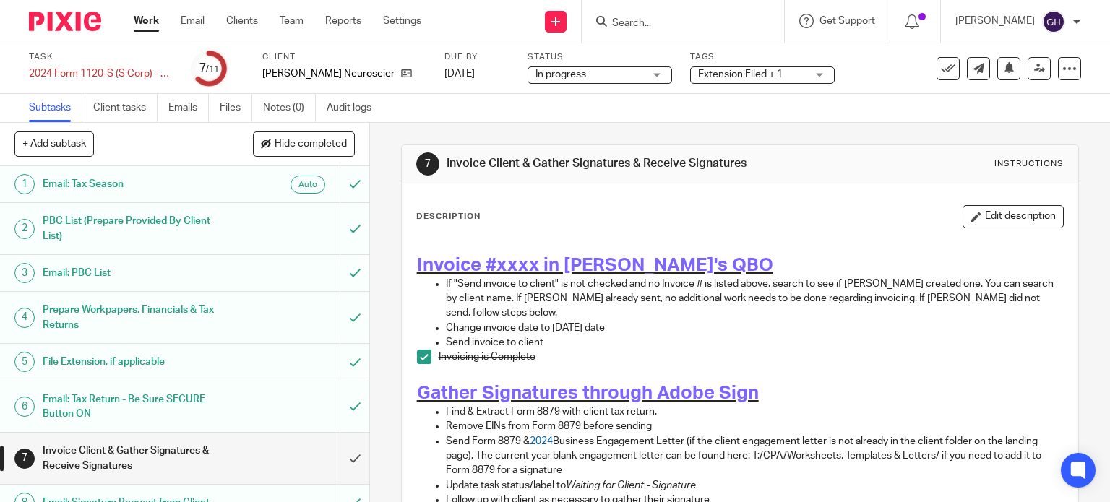
click at [647, 111] on div "Subtasks Client tasks Emails Files Notes (0) Audit logs" at bounding box center [555, 108] width 1110 height 29
click at [147, 20] on link "Work" at bounding box center [146, 21] width 25 height 14
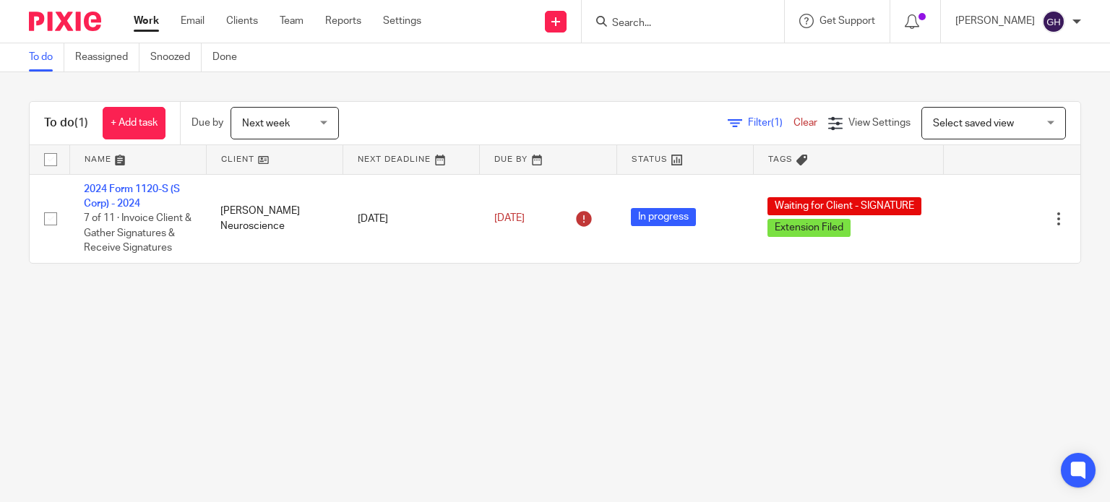
click at [315, 135] on span "Next week" at bounding box center [280, 123] width 77 height 30
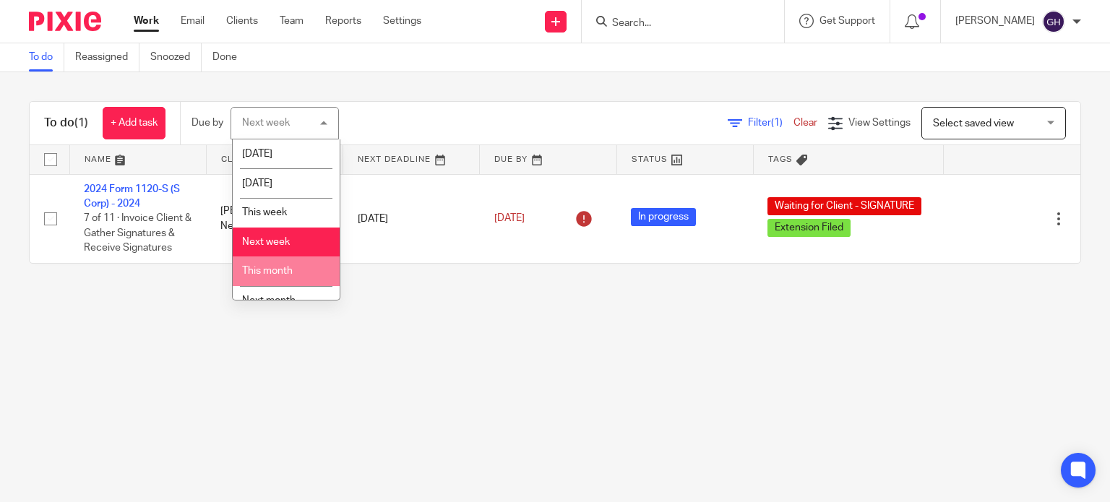
click at [281, 269] on span "This month" at bounding box center [267, 271] width 51 height 10
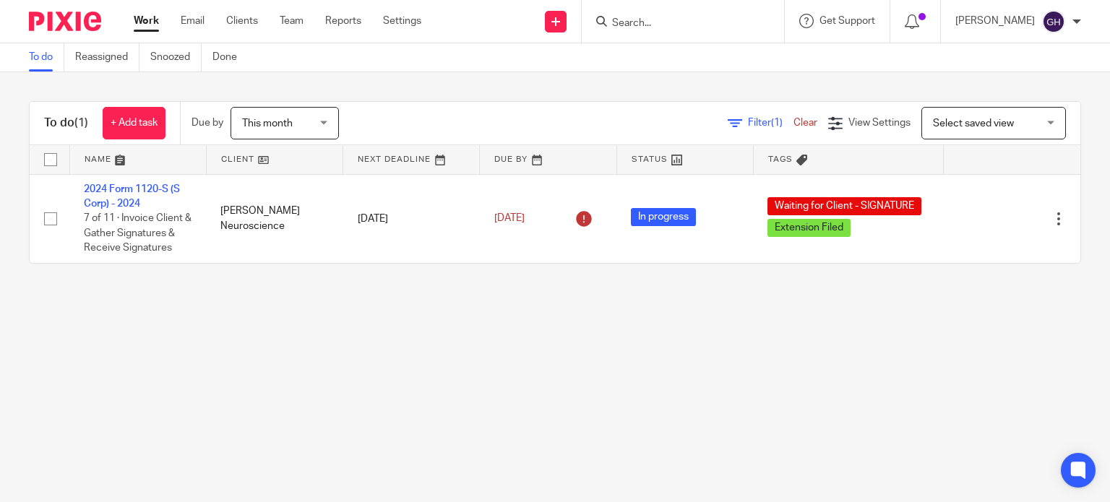
click at [249, 124] on span "This month" at bounding box center [267, 123] width 51 height 10
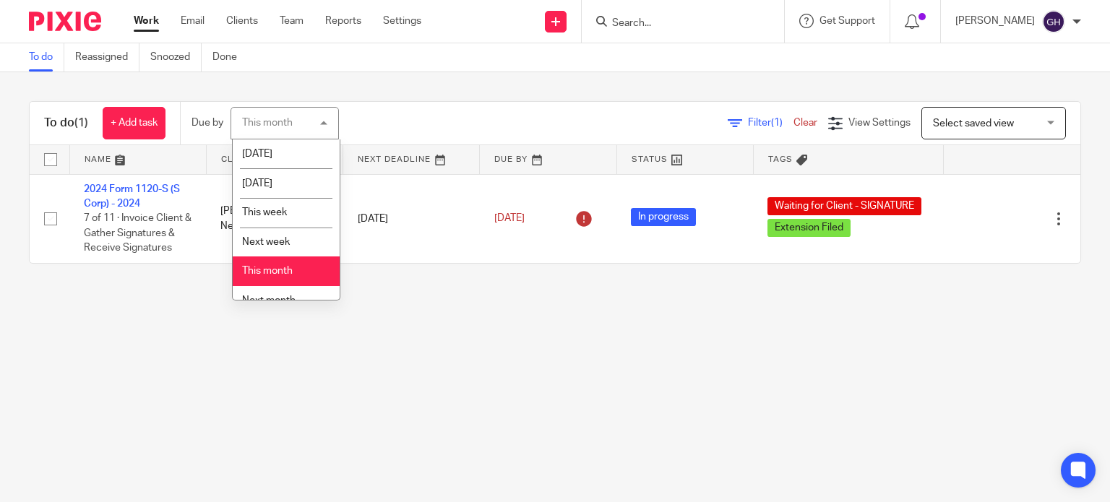
scroll to position [46, 0]
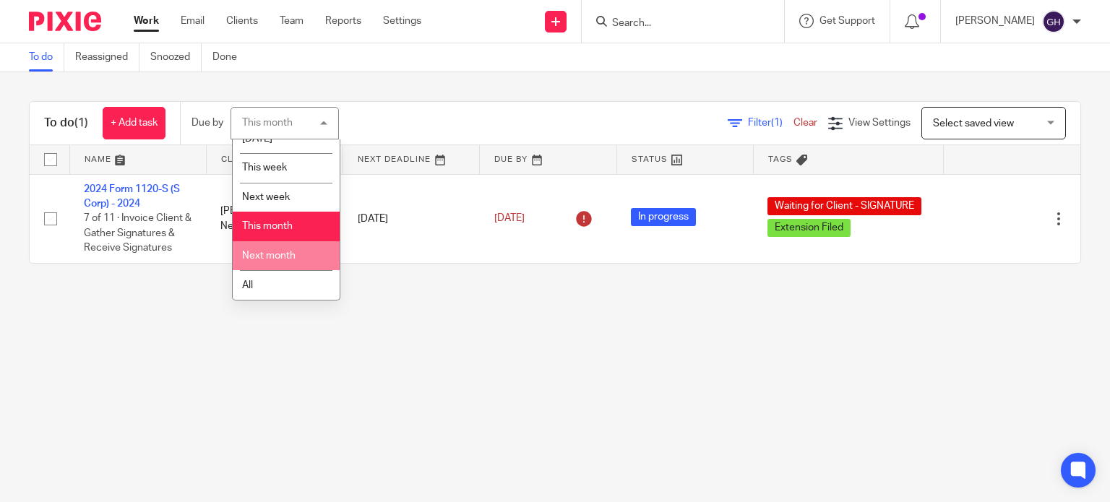
click at [269, 252] on span "Next month" at bounding box center [268, 256] width 53 height 10
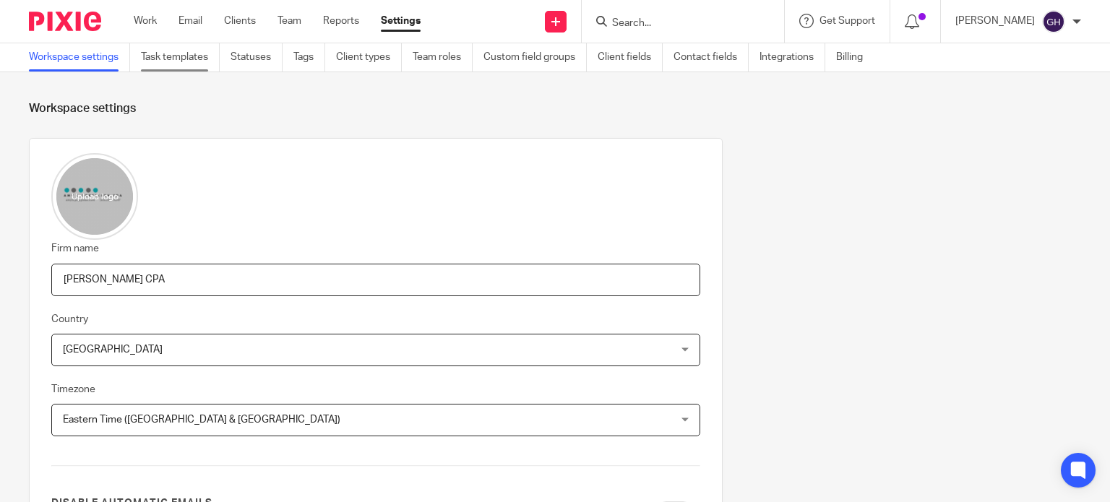
click at [189, 61] on link "Task templates" at bounding box center [180, 57] width 79 height 28
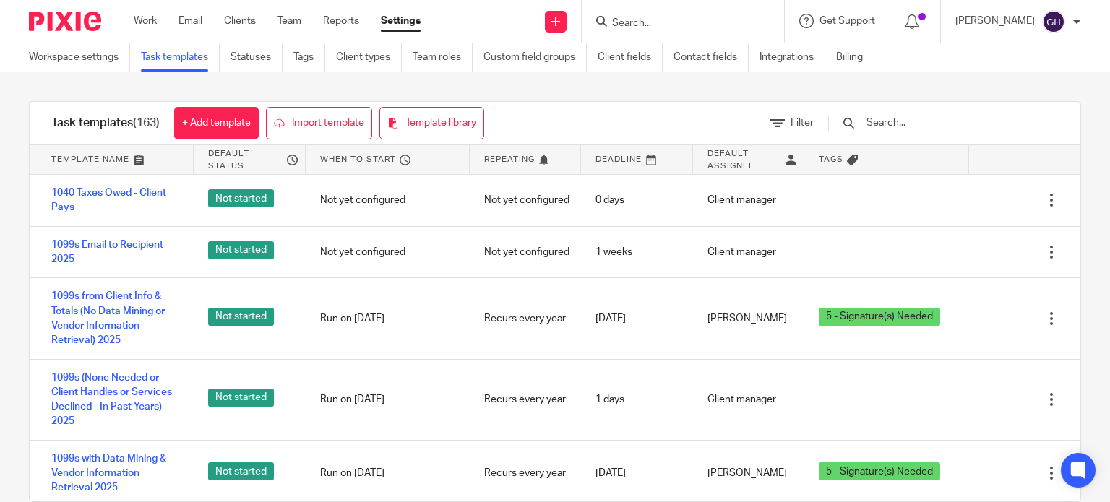
click at [912, 117] on input "text" at bounding box center [949, 123] width 168 height 16
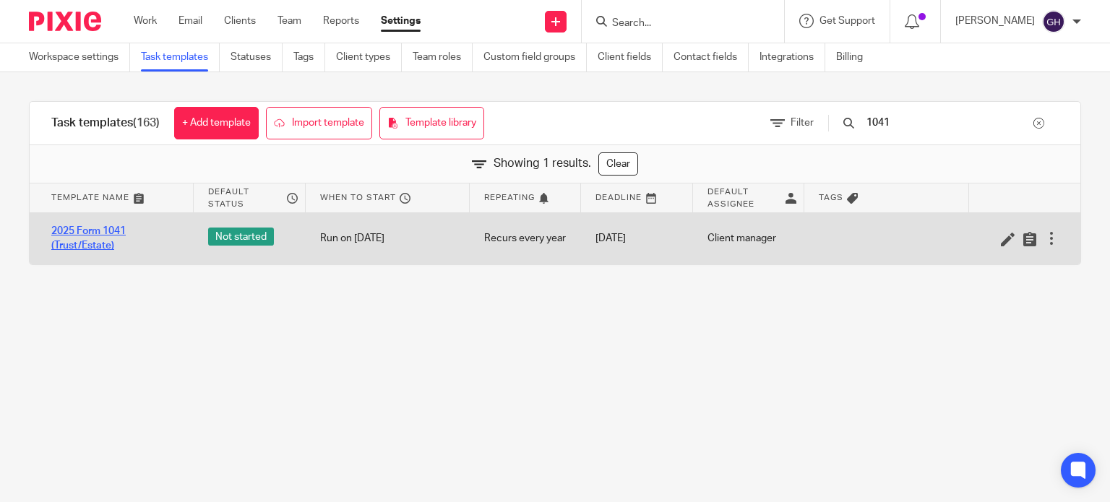
type input "1041"
click at [114, 233] on link "2025 Form 1041 (Trust/Estate)" at bounding box center [115, 239] width 128 height 30
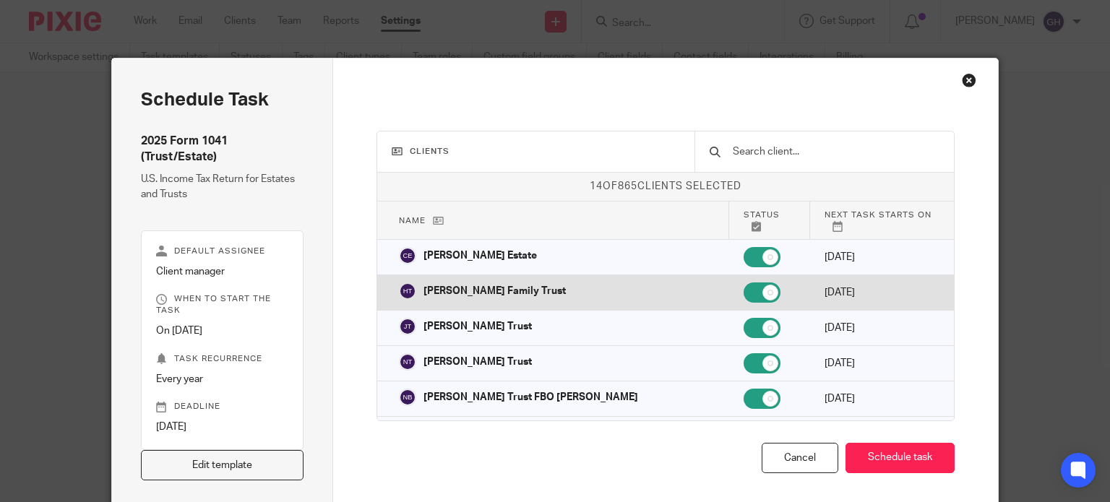
scroll to position [218, 0]
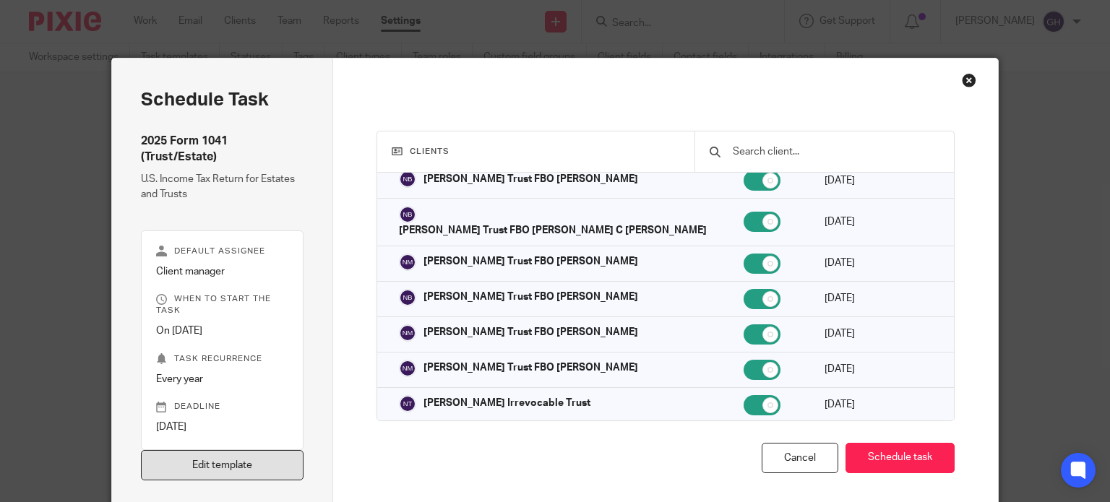
click at [269, 455] on link "Edit template" at bounding box center [222, 465] width 163 height 31
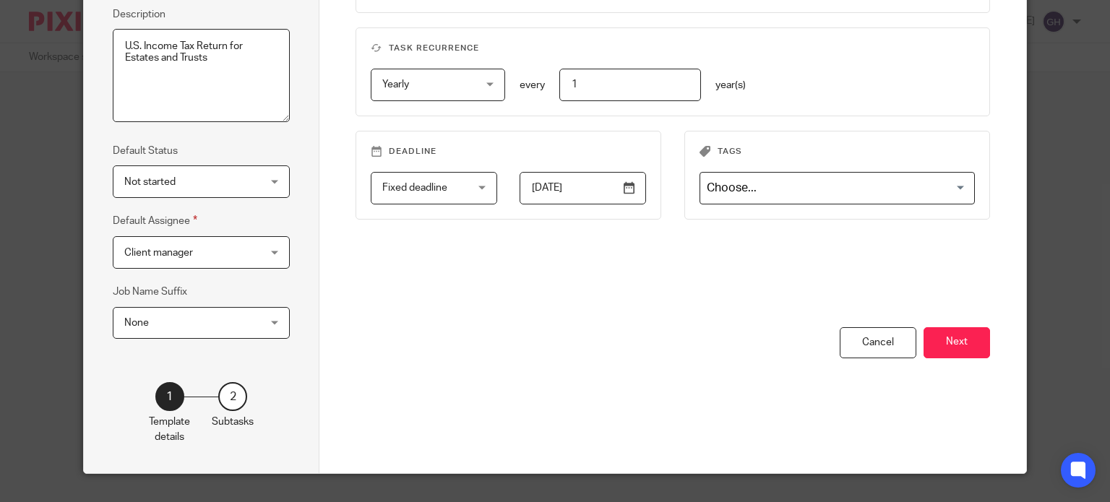
scroll to position [234, 0]
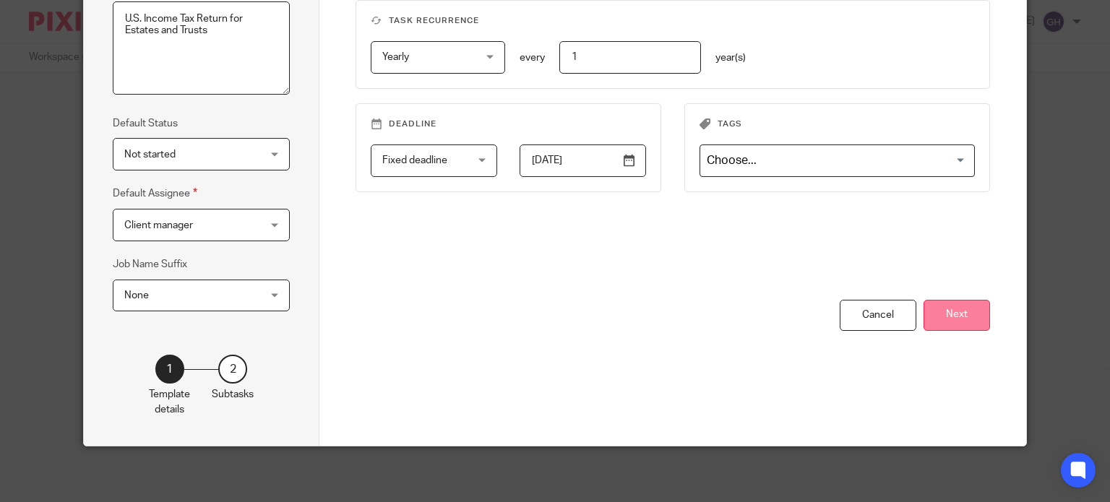
click at [942, 311] on button "Next" at bounding box center [956, 315] width 66 height 31
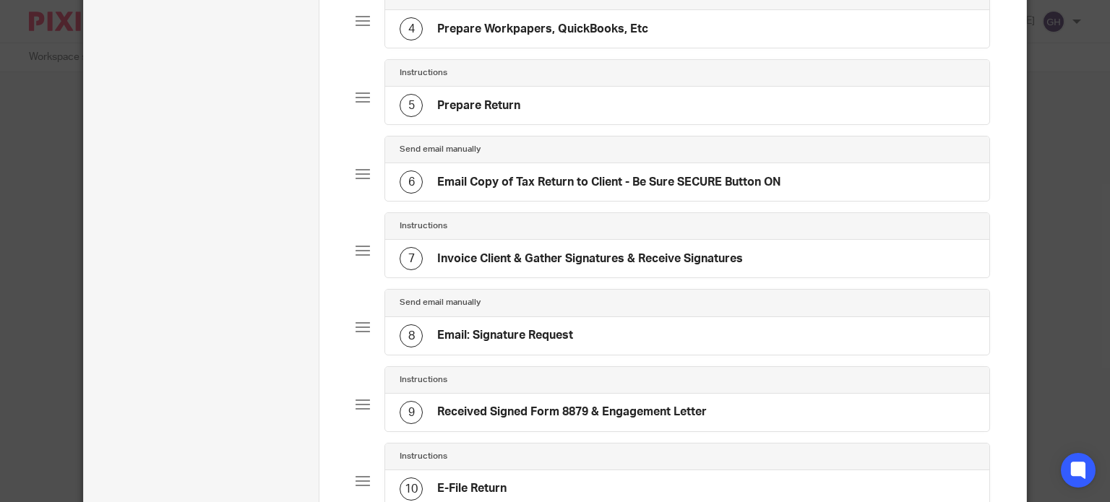
scroll to position [414, 0]
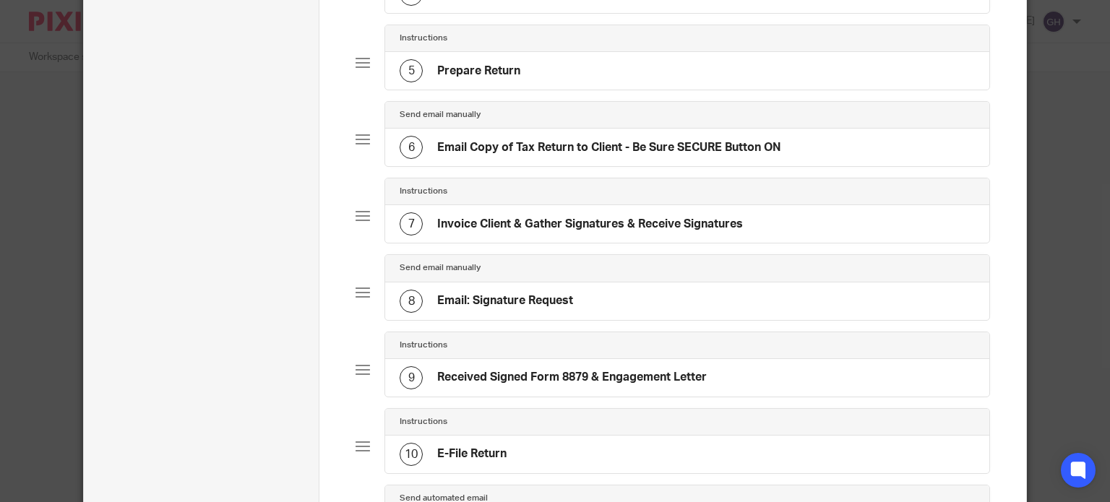
click at [587, 217] on h4 "Invoice Client & Gather Signatures & Receive Signatures" at bounding box center [590, 224] width 306 height 15
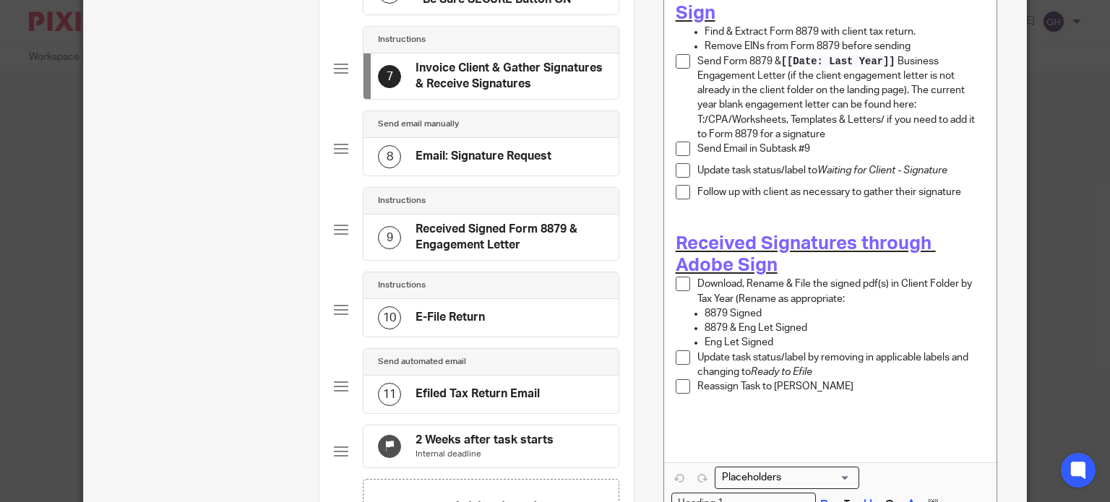
scroll to position [592, 0]
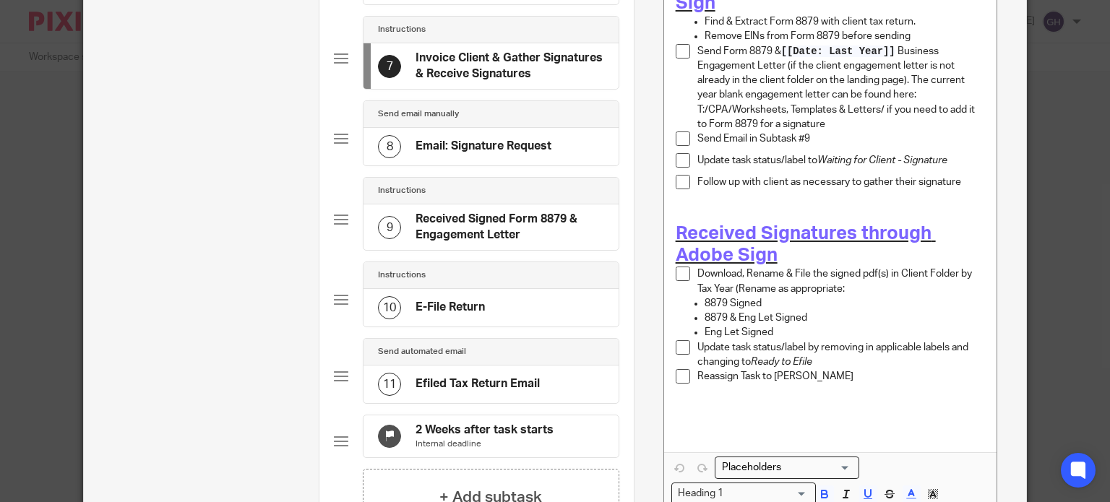
click at [498, 139] on h4 "Email: Signature Request" at bounding box center [483, 146] width 136 height 15
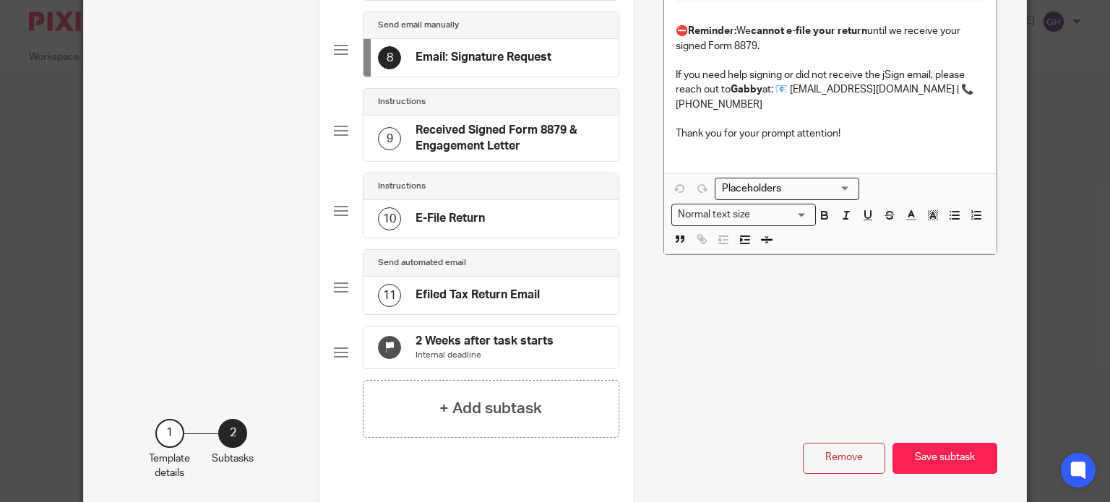
scroll to position [707, 0]
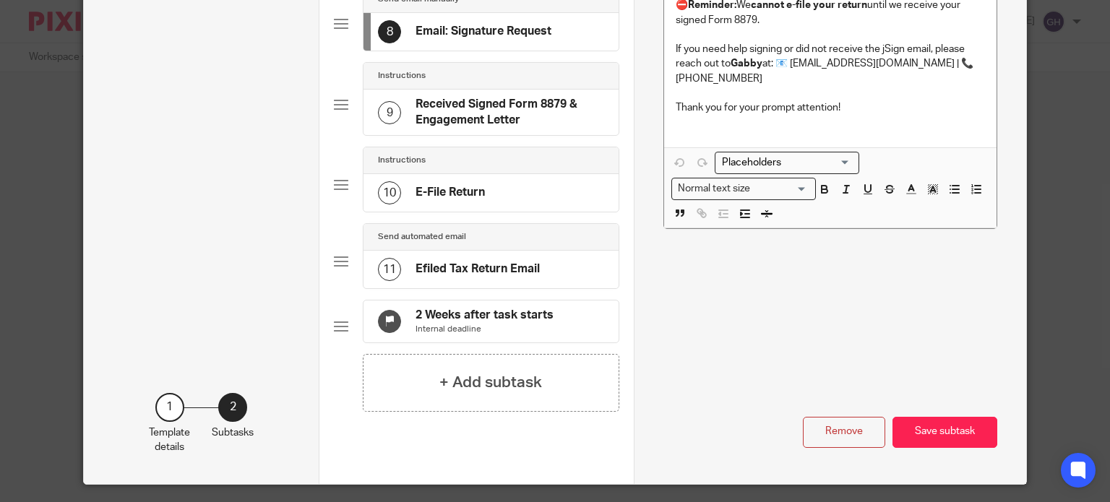
click at [549, 174] on div "10 E-File Return" at bounding box center [490, 193] width 255 height 38
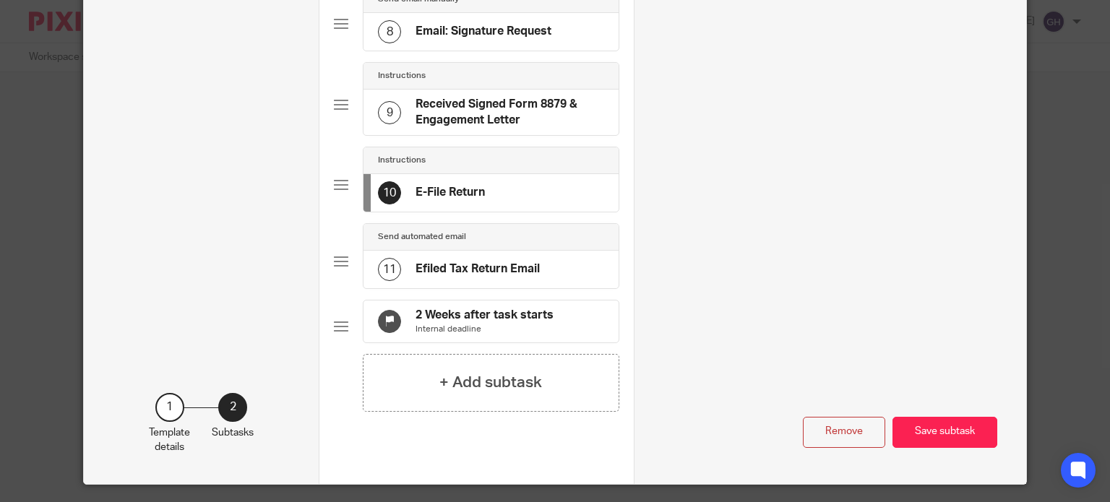
scroll to position [0, 0]
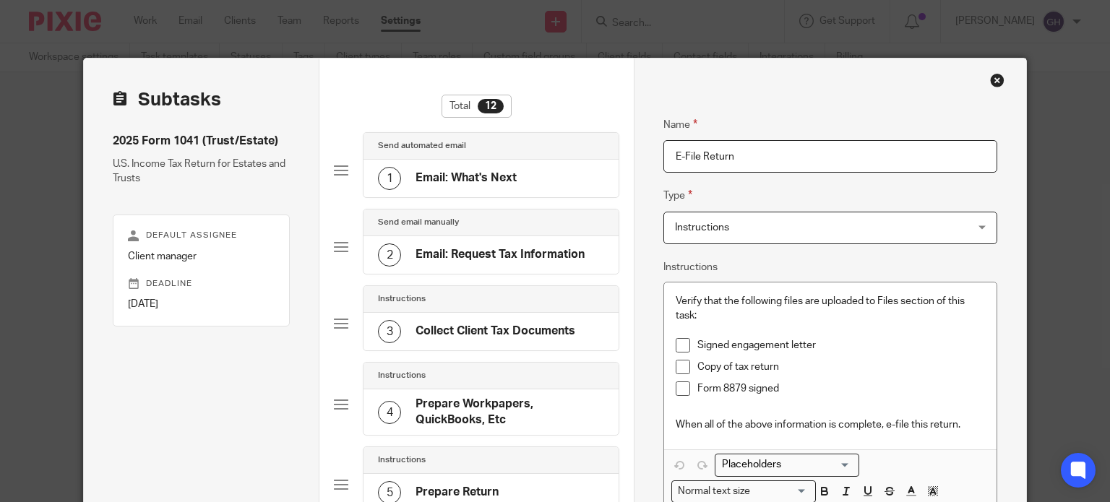
click at [990, 81] on div "Close this dialog window" at bounding box center [997, 80] width 14 height 14
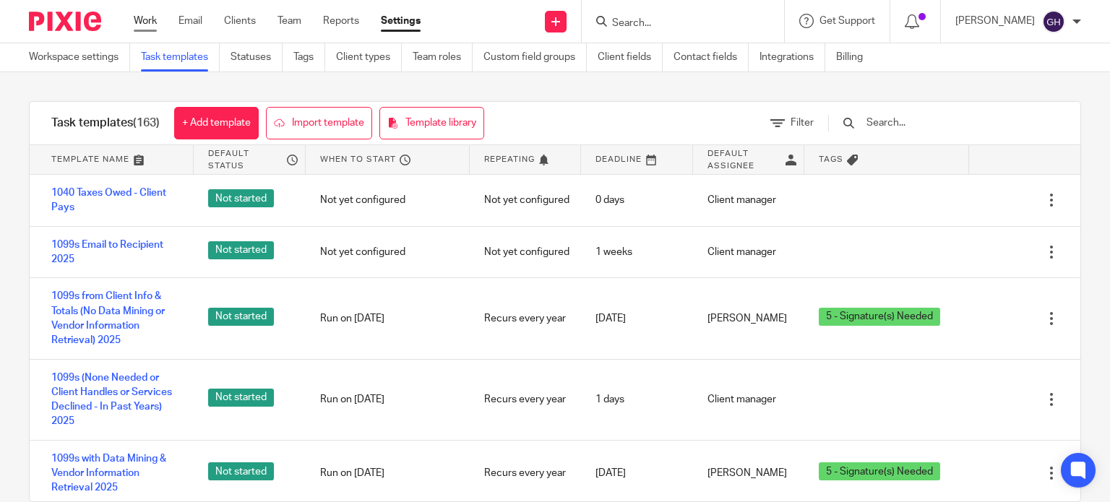
click at [157, 20] on link "Work" at bounding box center [145, 21] width 23 height 14
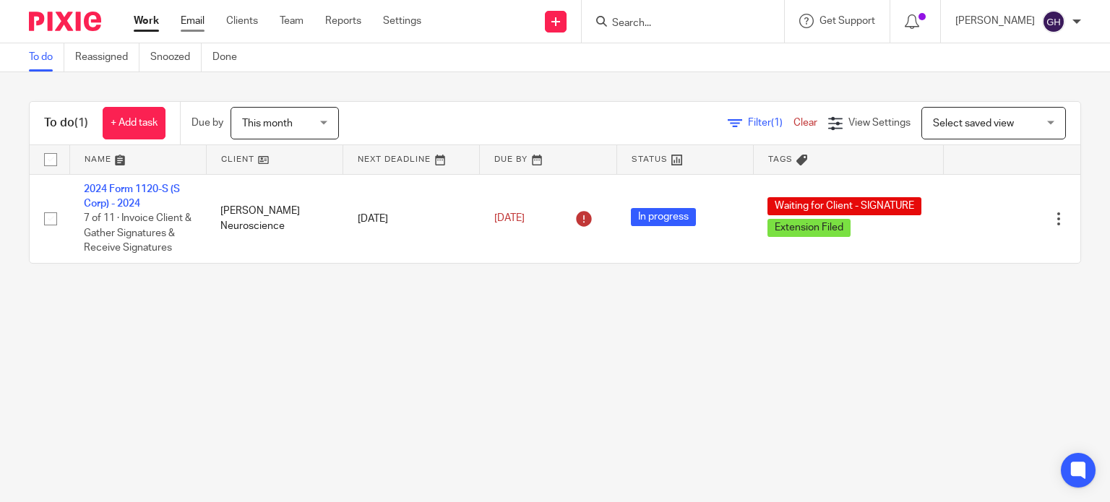
click at [191, 25] on link "Email" at bounding box center [193, 21] width 24 height 14
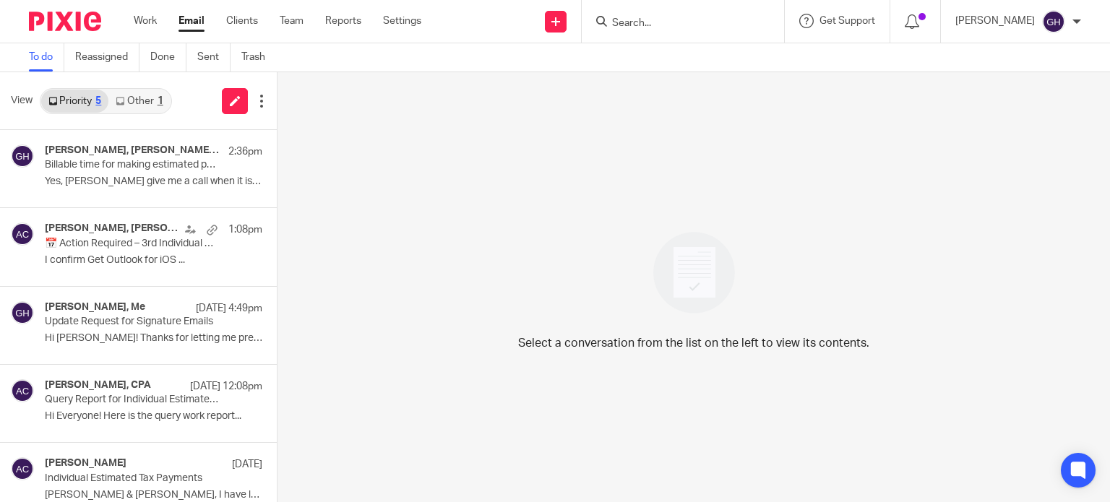
click at [147, 103] on link "Other 1" at bounding box center [138, 101] width 61 height 23
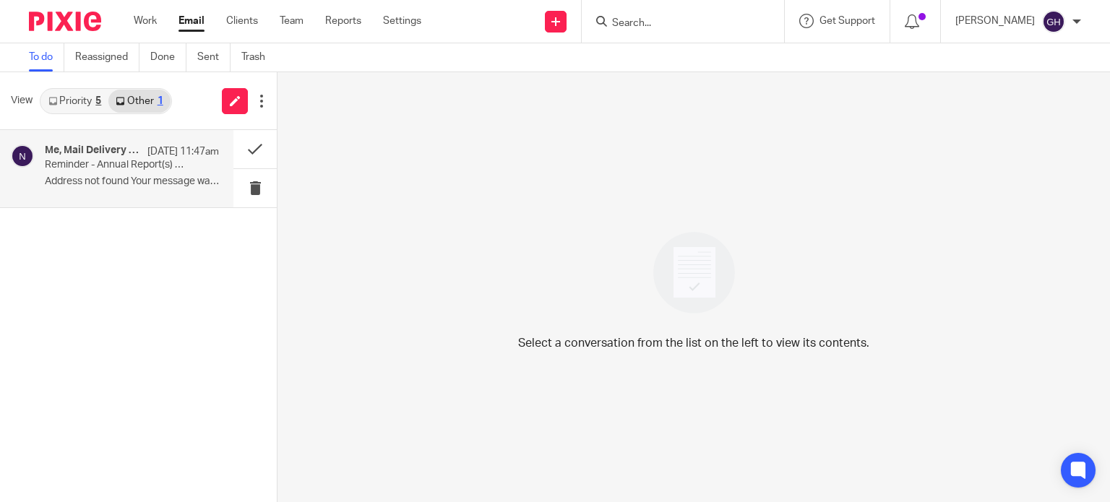
click at [95, 160] on p "Reminder - Annual Report(s) due on or before [DATE]" at bounding box center [114, 165] width 139 height 12
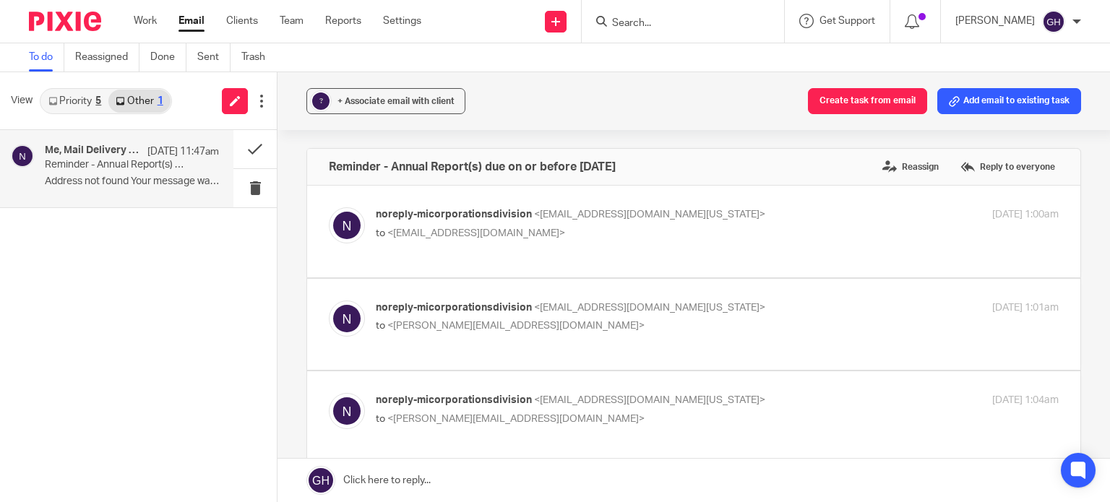
scroll to position [62, 0]
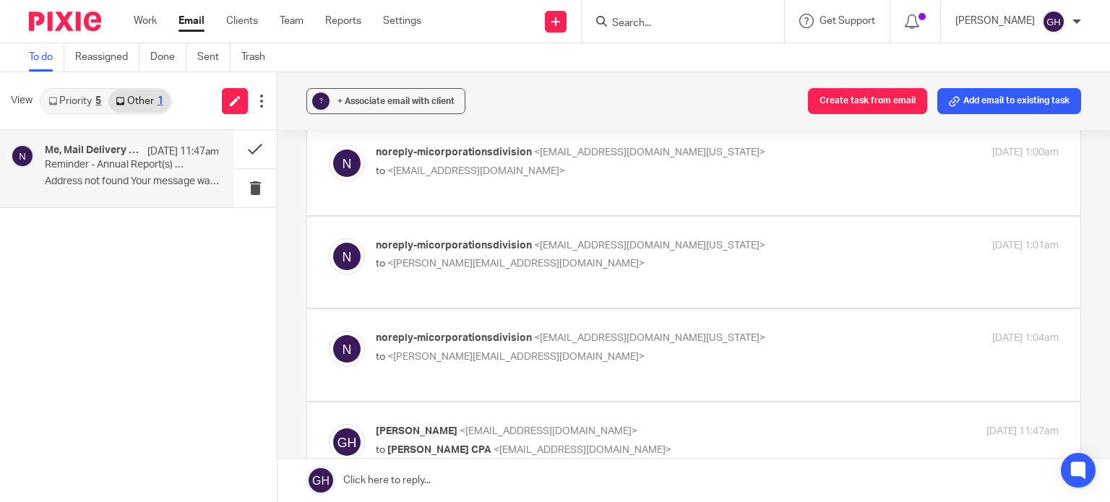
click at [535, 264] on p "to <[PERSON_NAME][EMAIL_ADDRESS][DOMAIN_NAME]>" at bounding box center [603, 263] width 455 height 15
checkbox input "true"
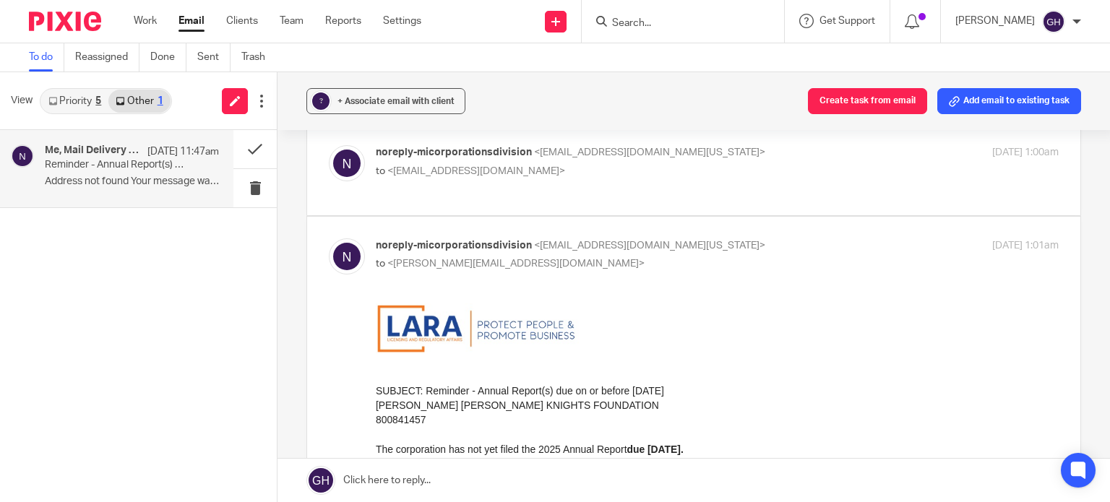
scroll to position [0, 0]
click at [552, 187] on div "noreply-micorporationsdivision <[EMAIL_ADDRESS][DOMAIN_NAME][US_STATE]> to <[EM…" at bounding box center [694, 169] width 730 height 48
click at [545, 178] on p "to <[EMAIL_ADDRESS][DOMAIN_NAME]>" at bounding box center [603, 171] width 455 height 15
checkbox input "true"
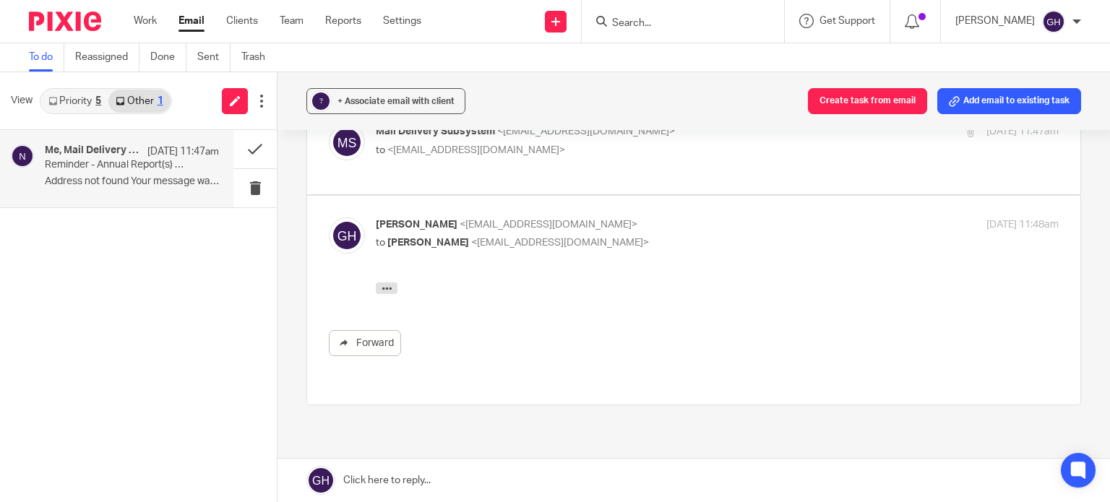
scroll to position [1545, 0]
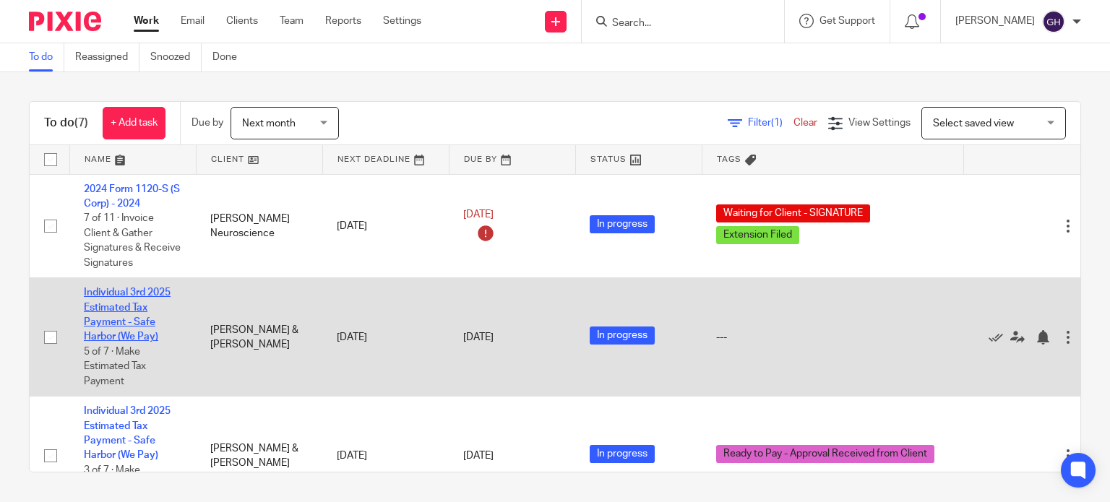
click at [137, 303] on link "Individual 3rd 2025 Estimated Tax Payment - Safe Harbor (We Pay)" at bounding box center [127, 315] width 87 height 54
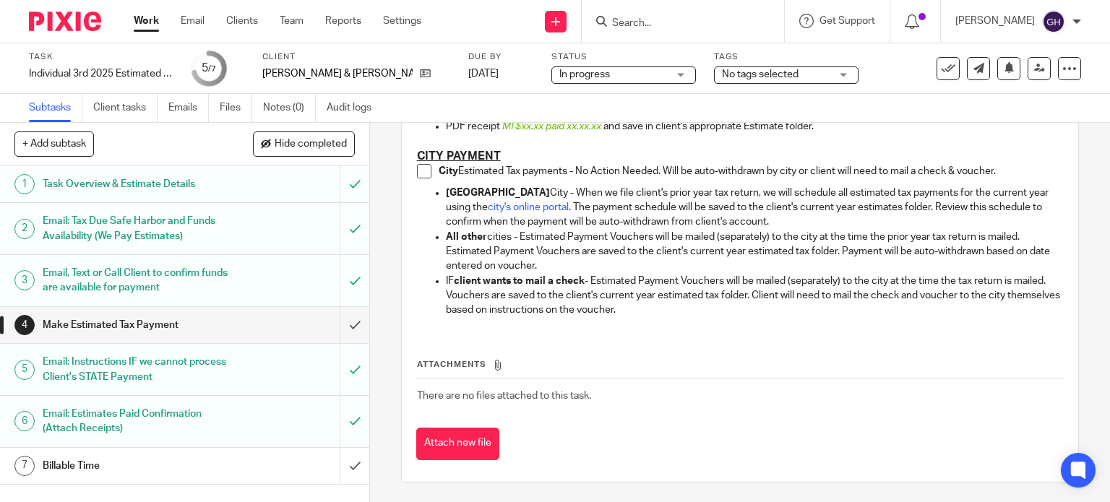
scroll to position [1306, 0]
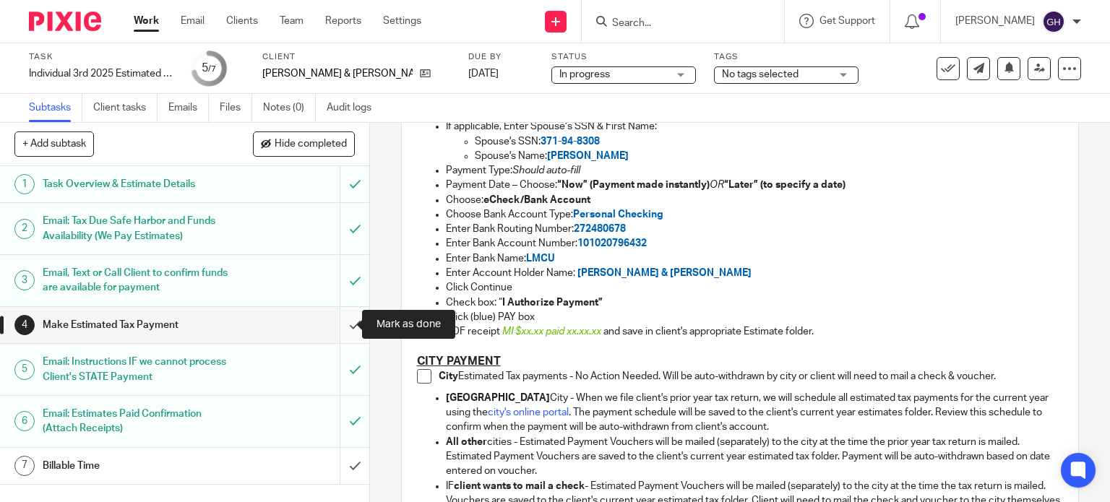
click at [340, 329] on input "submit" at bounding box center [184, 325] width 369 height 36
